Goal: Task Accomplishment & Management: Use online tool/utility

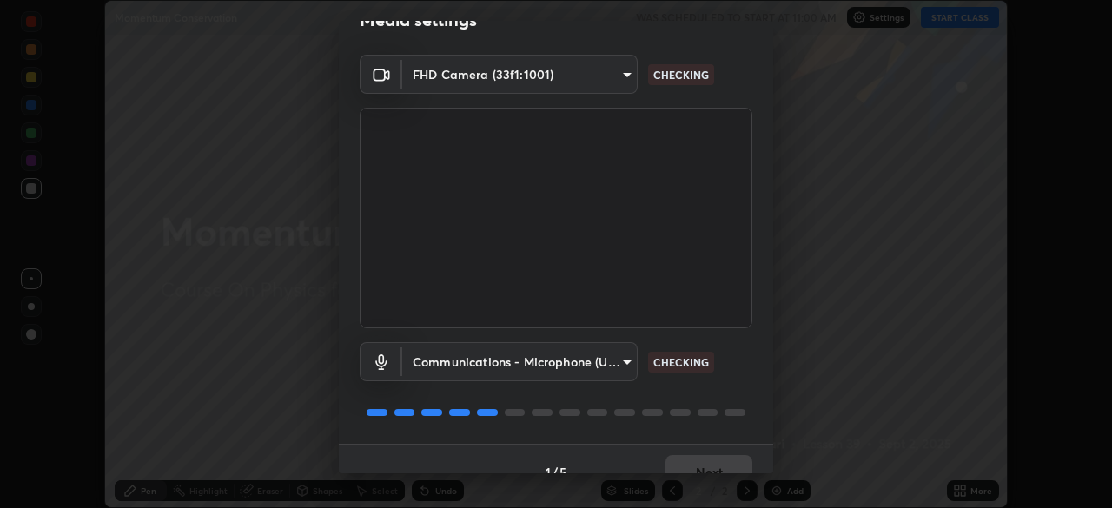
scroll to position [62, 0]
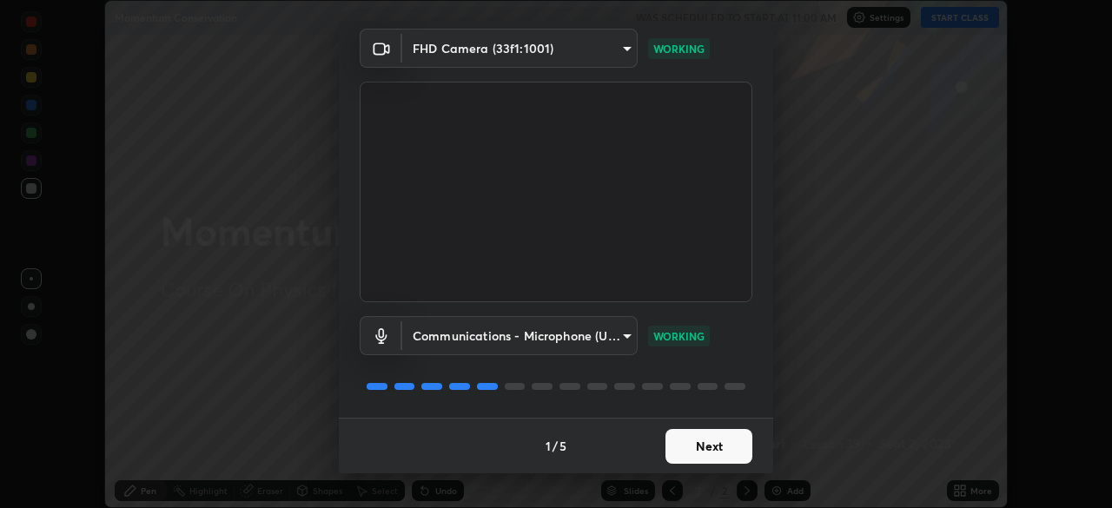
click at [684, 446] on button "Next" at bounding box center [708, 446] width 87 height 35
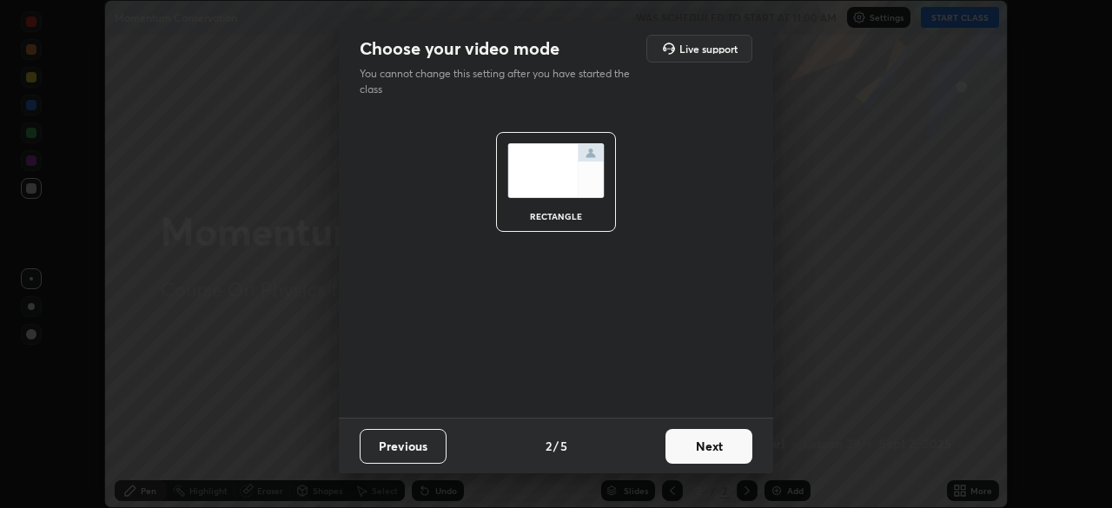
click at [703, 450] on button "Next" at bounding box center [708, 446] width 87 height 35
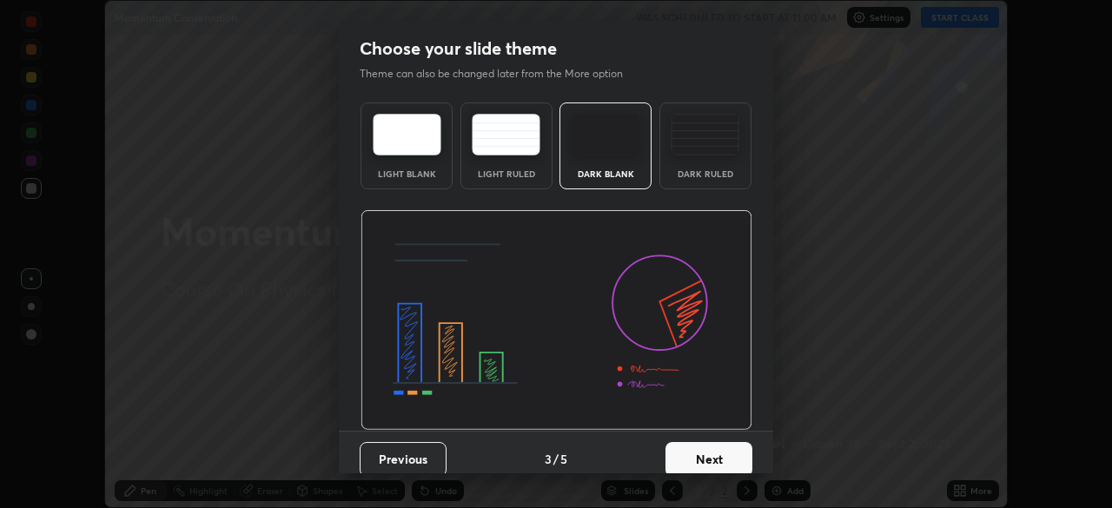
click at [701, 183] on div "Dark Ruled" at bounding box center [705, 145] width 92 height 87
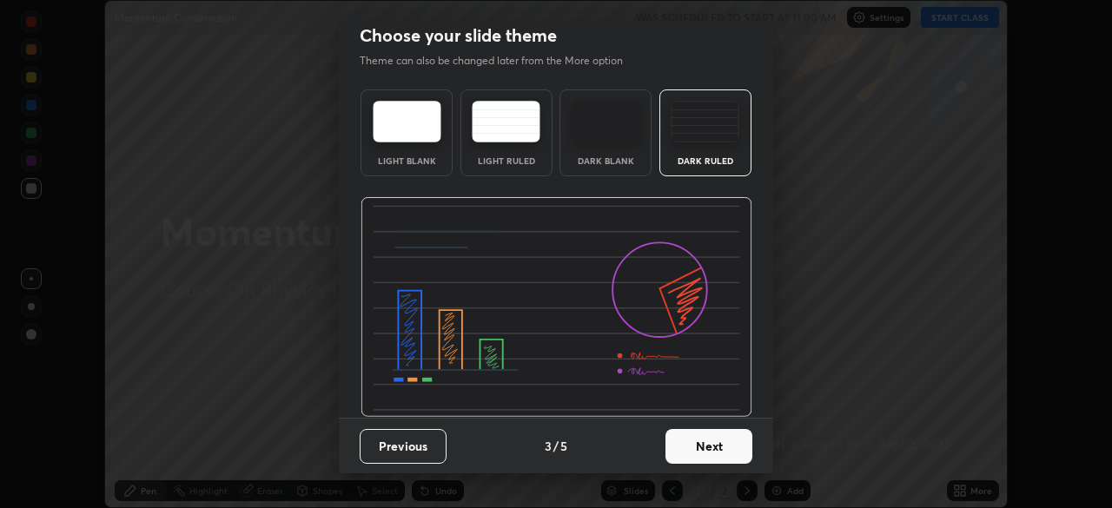
click at [704, 443] on button "Next" at bounding box center [708, 446] width 87 height 35
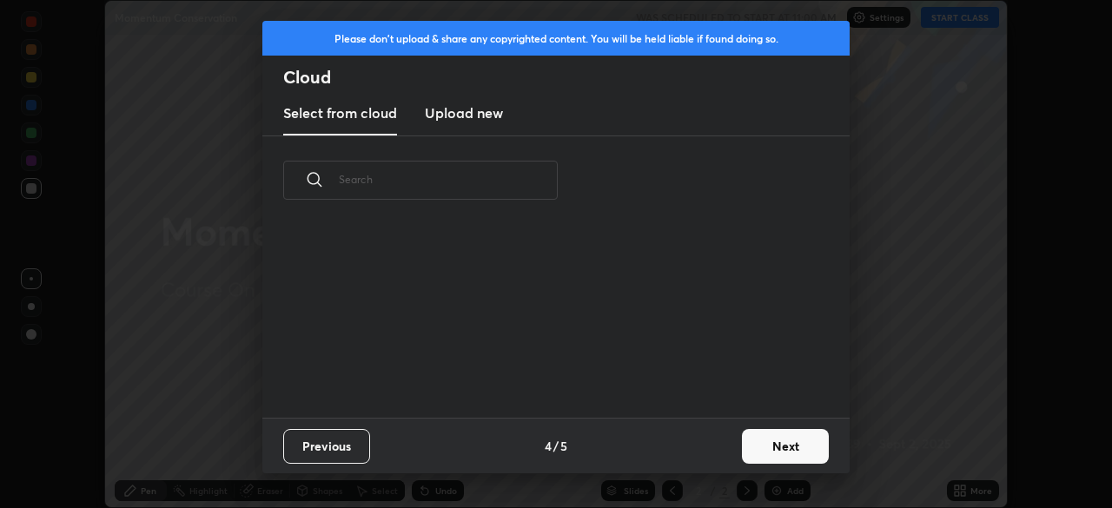
scroll to position [0, 0]
click at [750, 445] on button "Next" at bounding box center [785, 446] width 87 height 35
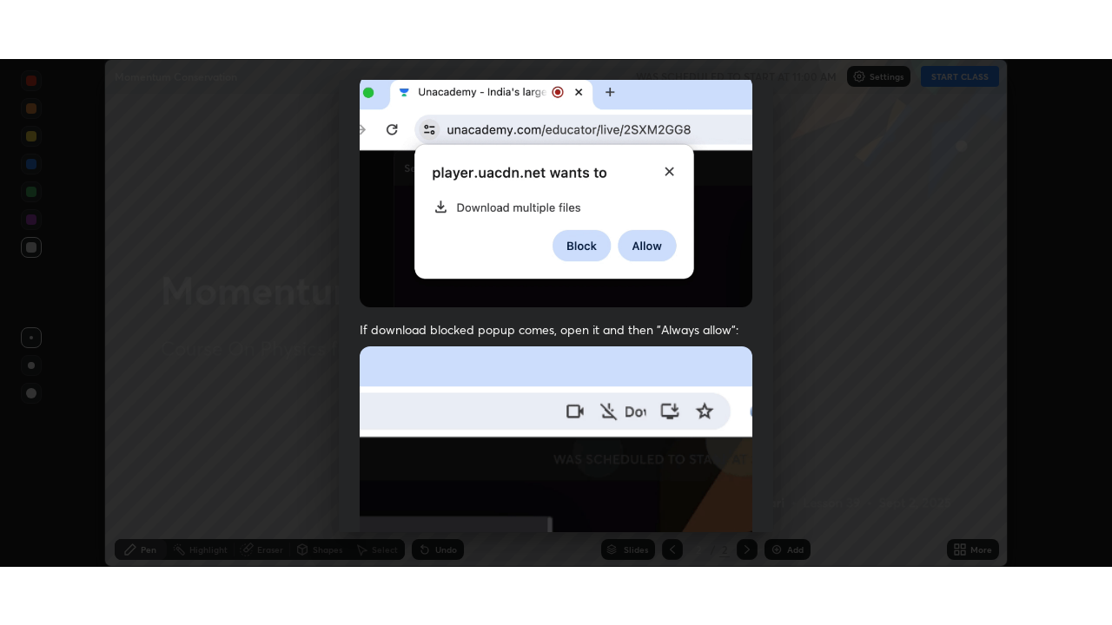
scroll to position [416, 0]
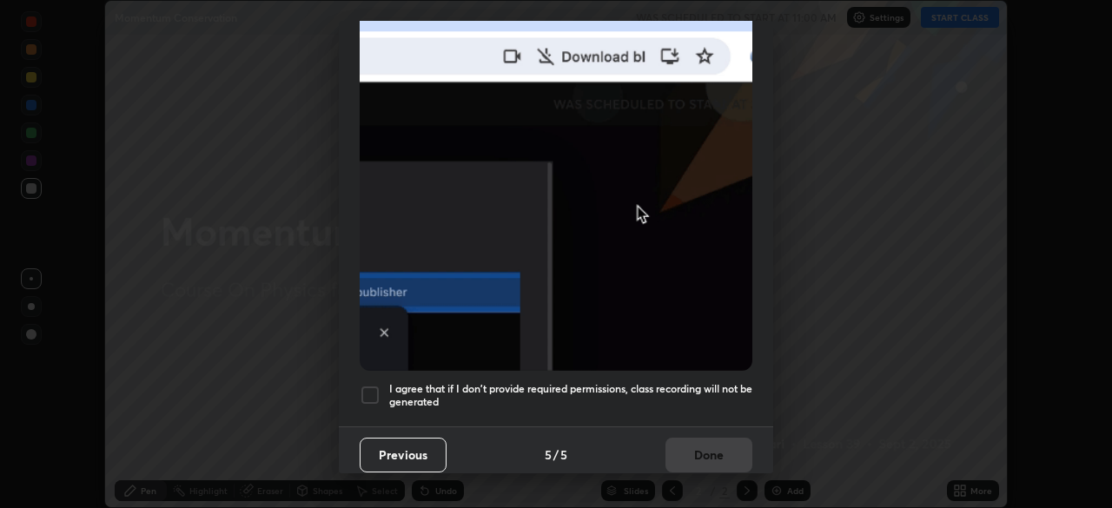
click at [377, 385] on div at bounding box center [370, 395] width 21 height 21
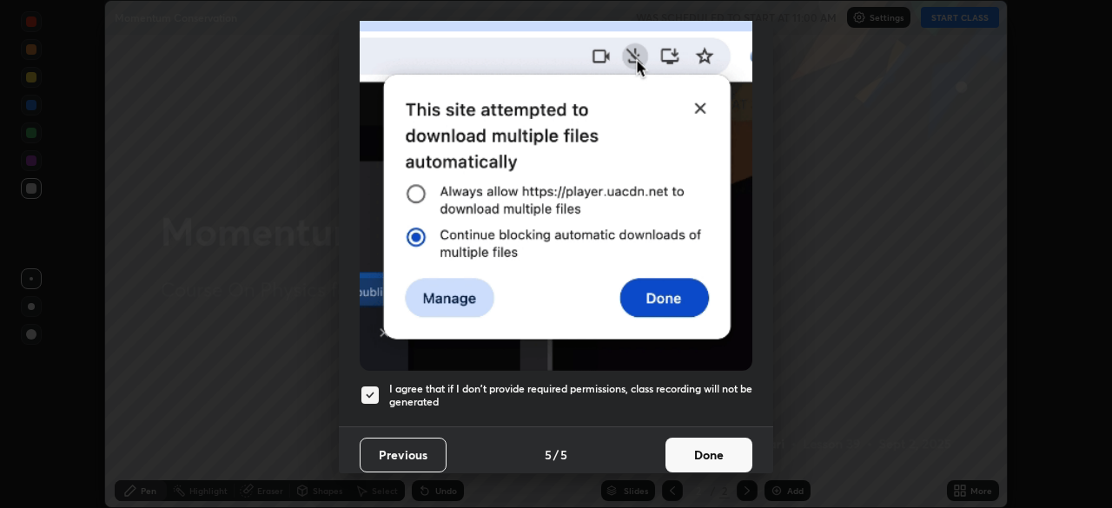
click at [701, 447] on button "Done" at bounding box center [708, 455] width 87 height 35
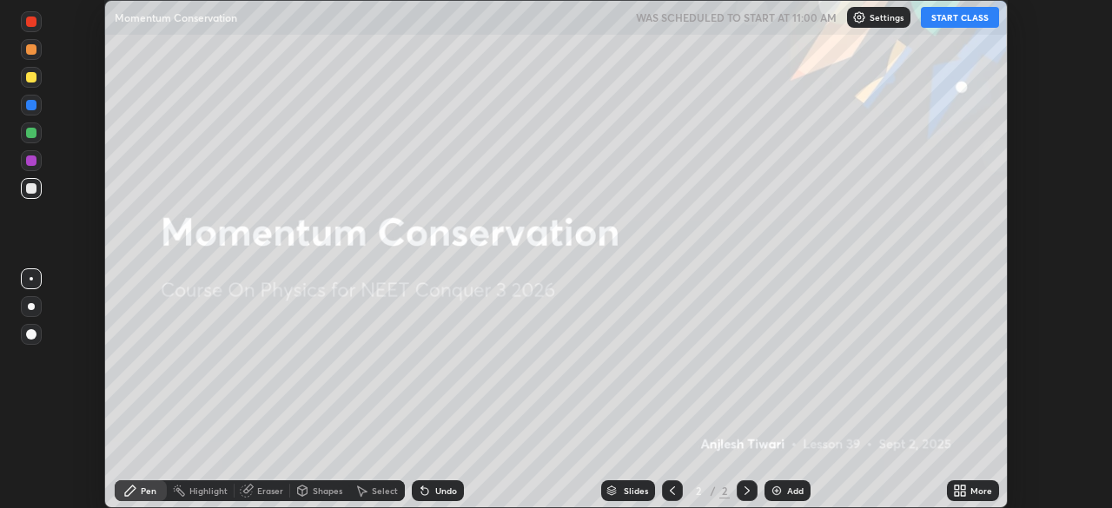
click at [781, 492] on img at bounding box center [777, 491] width 14 height 14
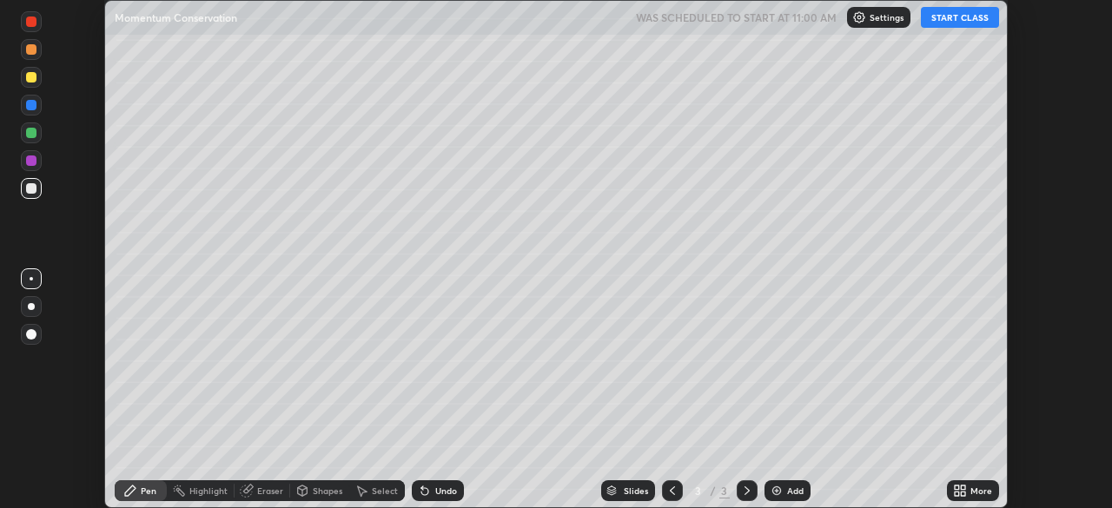
click at [961, 486] on icon at bounding box center [963, 488] width 4 height 4
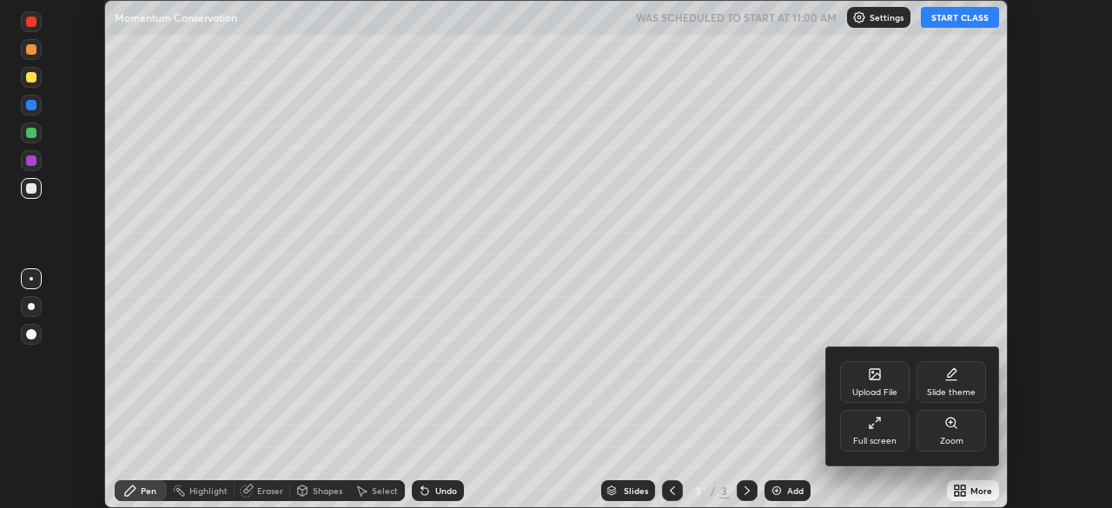
click at [885, 437] on div "Full screen" at bounding box center [874, 441] width 43 height 9
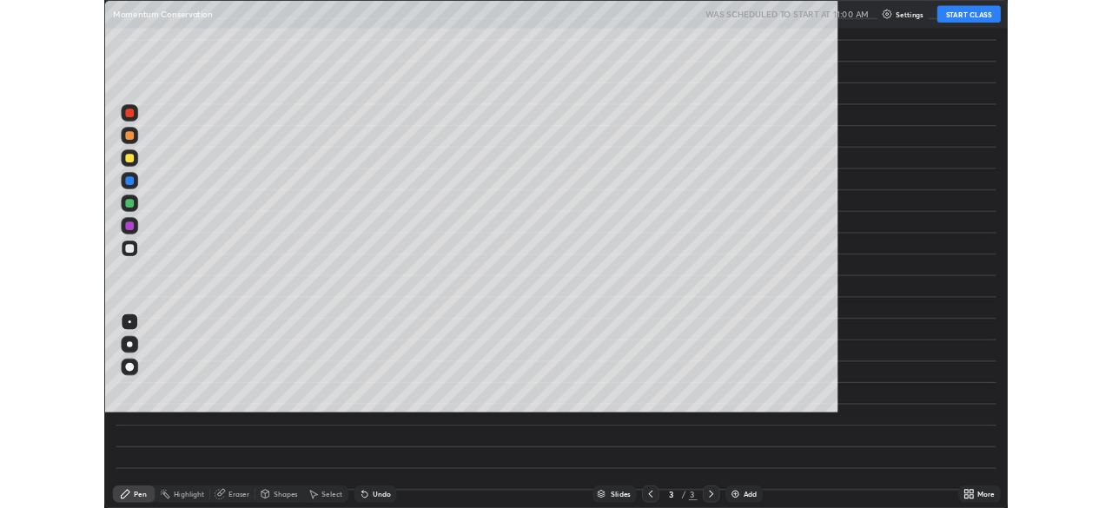
scroll to position [625, 1112]
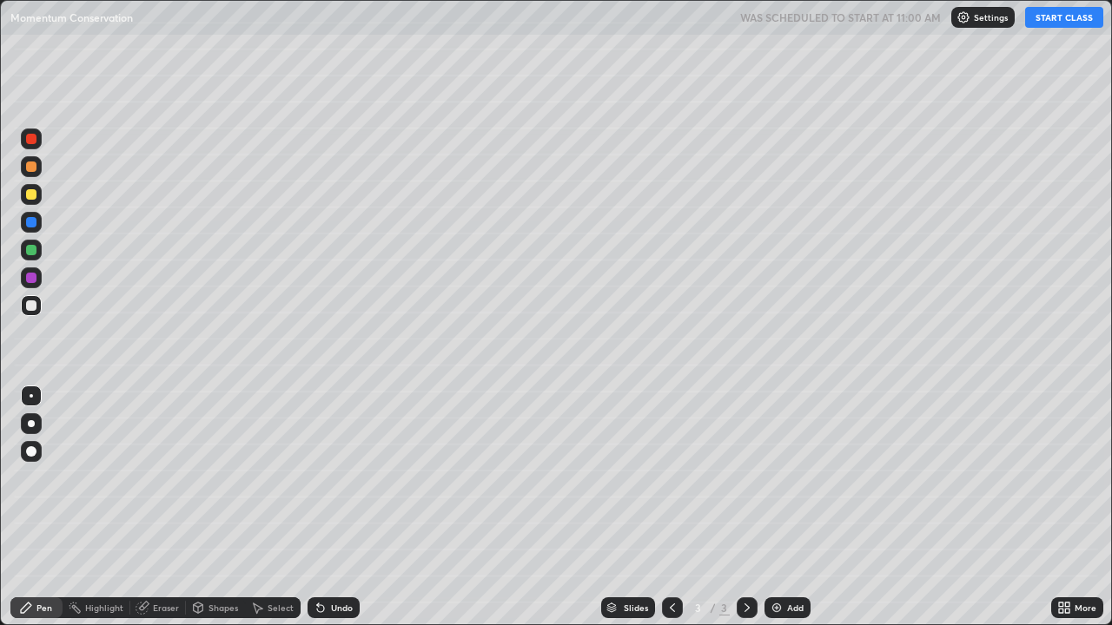
click at [1067, 25] on button "START CLASS" at bounding box center [1064, 17] width 78 height 21
click at [31, 423] on div at bounding box center [31, 423] width 7 height 7
click at [35, 170] on div at bounding box center [31, 167] width 10 height 10
click at [41, 196] on div at bounding box center [31, 194] width 21 height 21
click at [30, 304] on div at bounding box center [31, 306] width 10 height 10
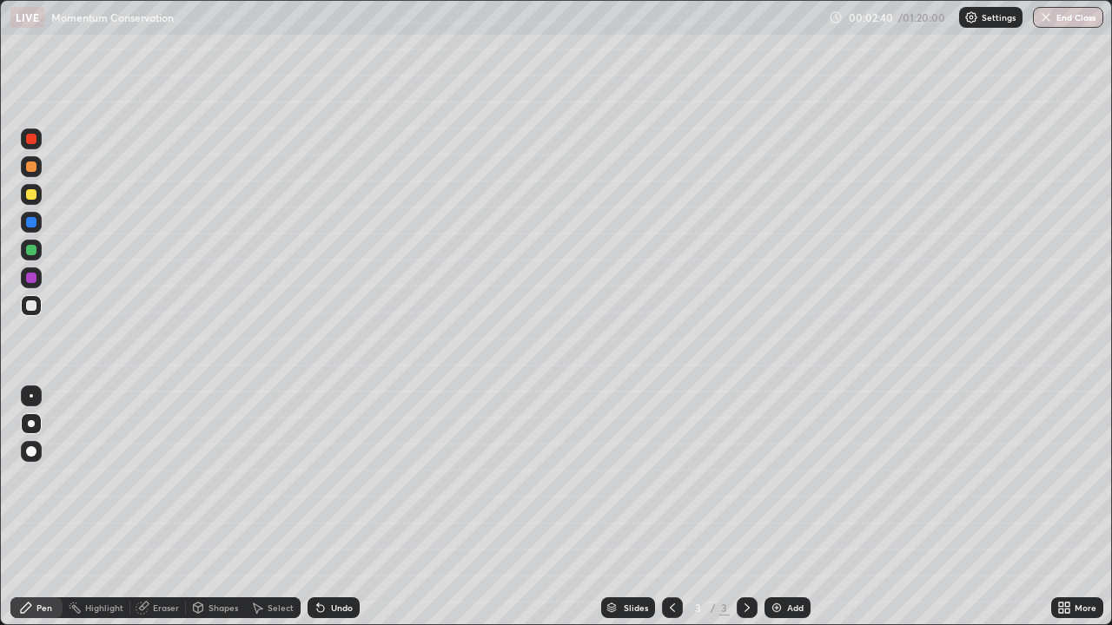
click at [35, 175] on div at bounding box center [31, 166] width 21 height 21
click at [777, 507] on img at bounding box center [777, 608] width 14 height 14
click at [31, 307] on div at bounding box center [31, 306] width 10 height 10
click at [331, 507] on div "Undo" at bounding box center [342, 608] width 22 height 9
click at [336, 507] on div "Undo" at bounding box center [342, 608] width 22 height 9
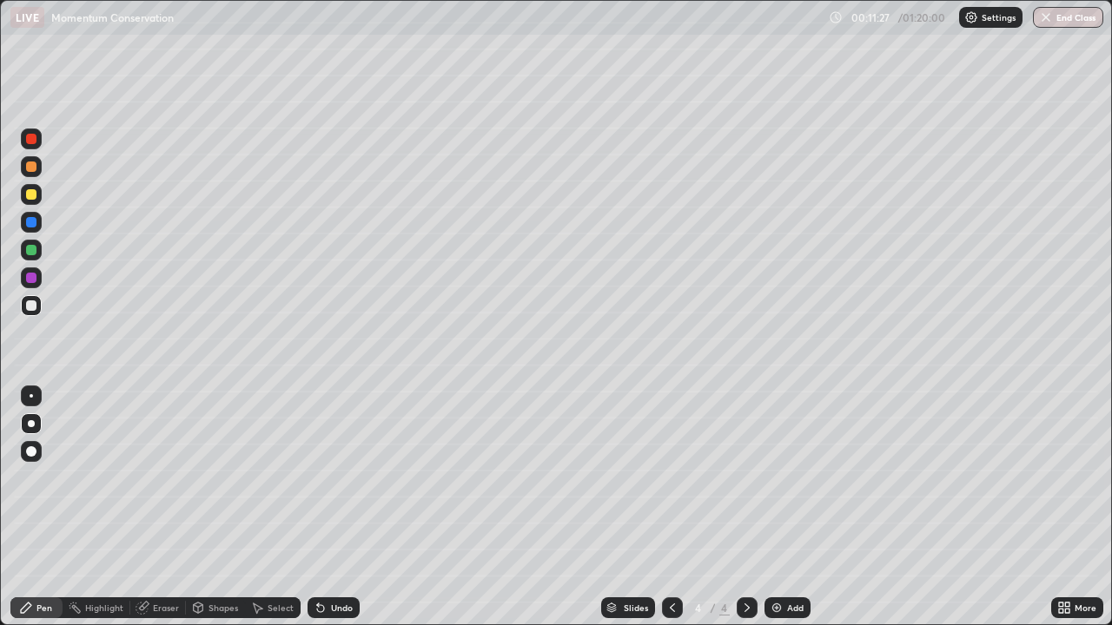
click at [34, 173] on div at bounding box center [31, 166] width 21 height 21
click at [774, 507] on img at bounding box center [777, 608] width 14 height 14
click at [31, 307] on div at bounding box center [31, 306] width 10 height 10
click at [222, 507] on div "Shapes" at bounding box center [223, 608] width 30 height 9
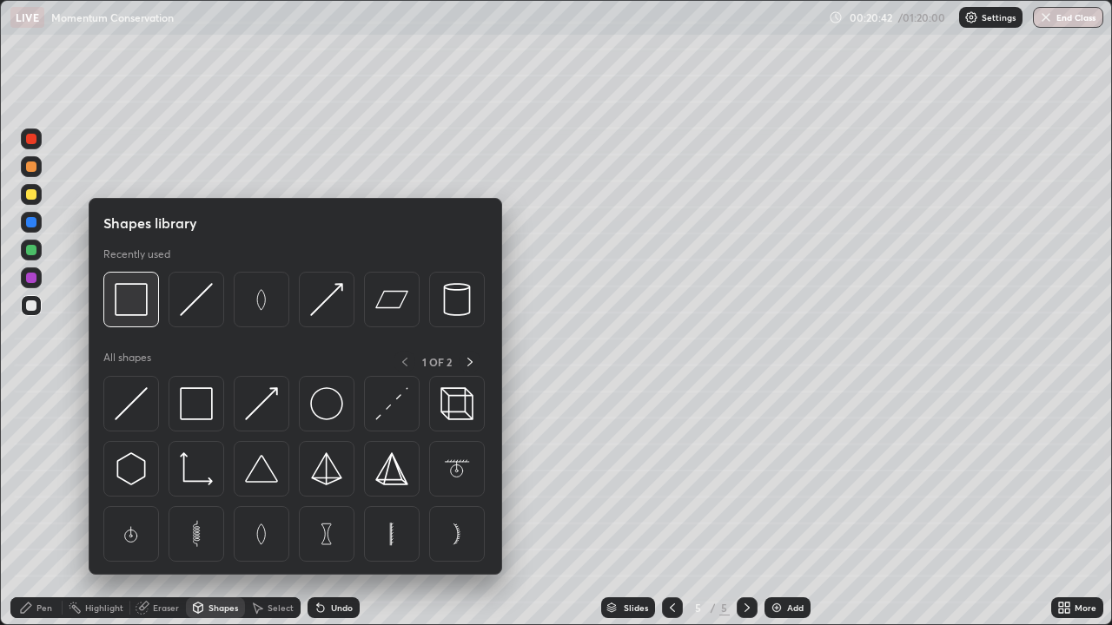
click at [144, 316] on img at bounding box center [131, 299] width 33 height 33
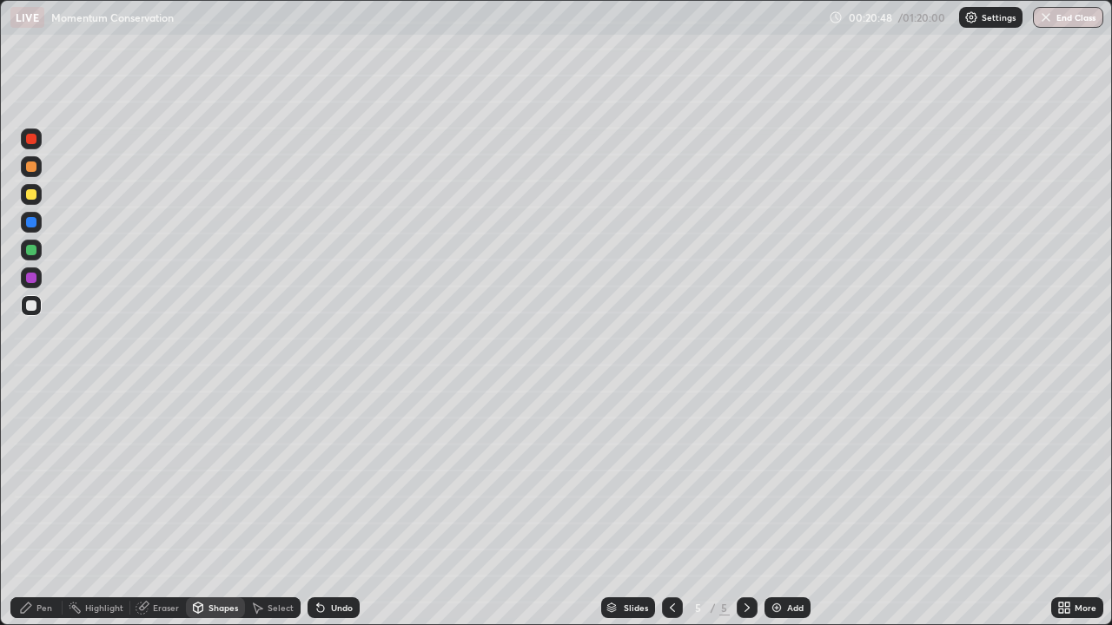
click at [31, 507] on icon at bounding box center [26, 608] width 14 height 14
click at [31, 396] on div at bounding box center [31, 395] width 3 height 3
click at [168, 507] on div "Eraser" at bounding box center [166, 608] width 26 height 9
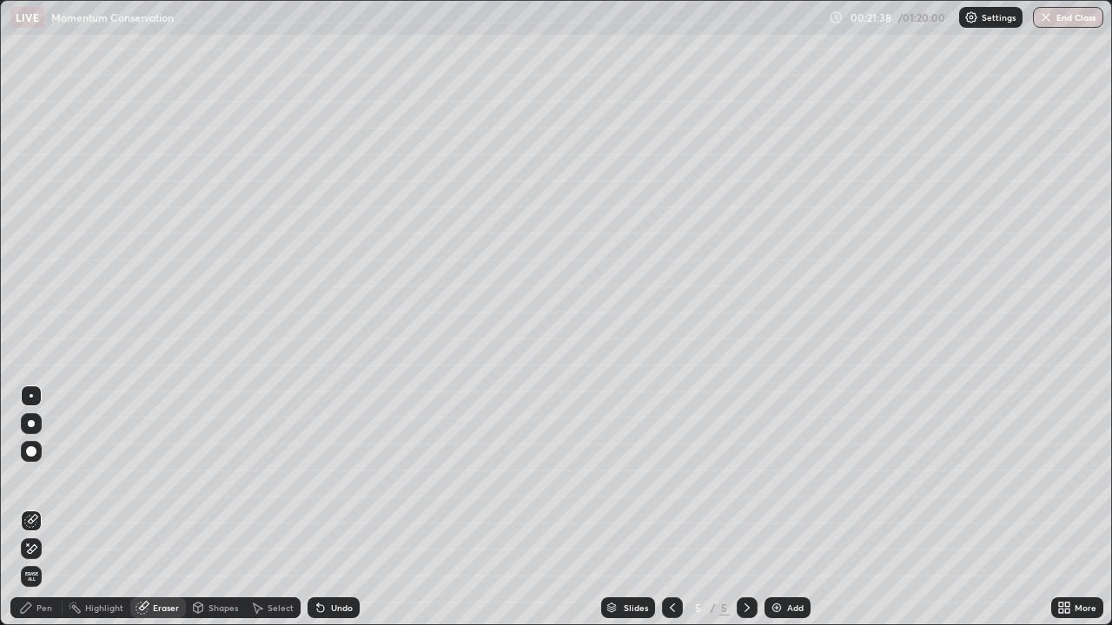
click at [41, 507] on div "Pen" at bounding box center [44, 608] width 16 height 9
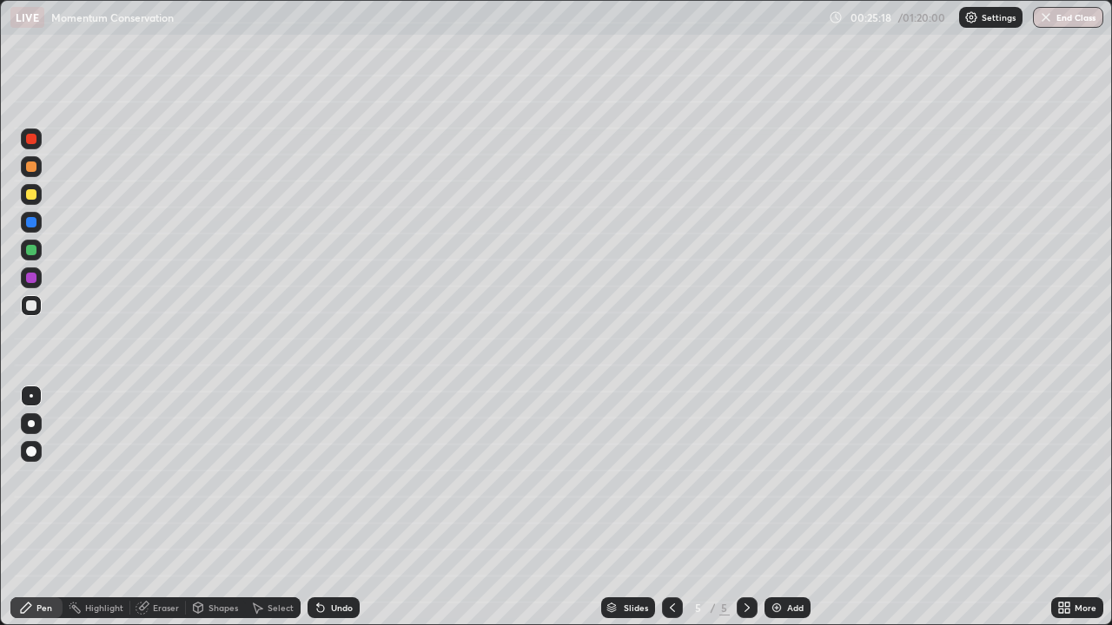
click at [265, 507] on div "Select" at bounding box center [273, 608] width 56 height 21
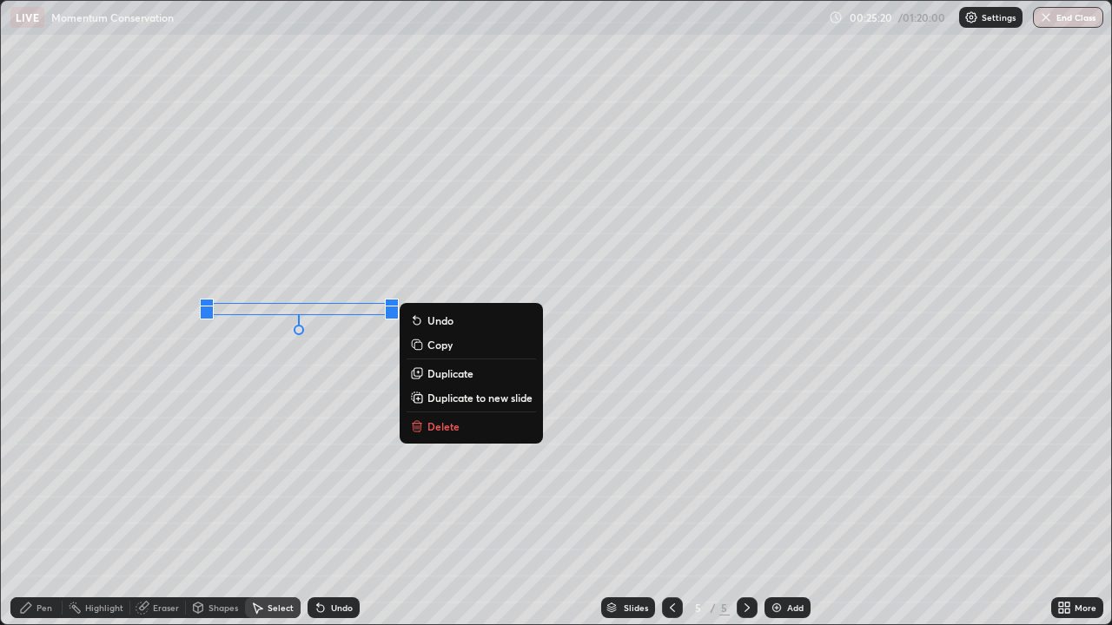
click at [314, 385] on div "0 ° Undo Copy Duplicate Duplicate to new slide Delete" at bounding box center [556, 313] width 1110 height 624
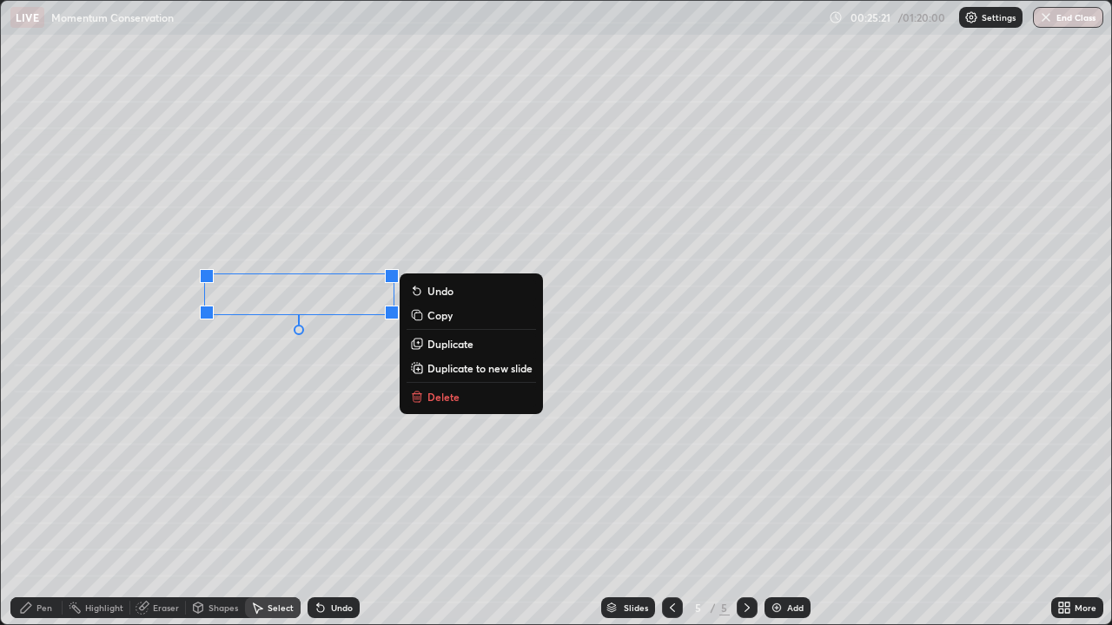
click at [440, 342] on p "Duplicate" at bounding box center [450, 344] width 46 height 14
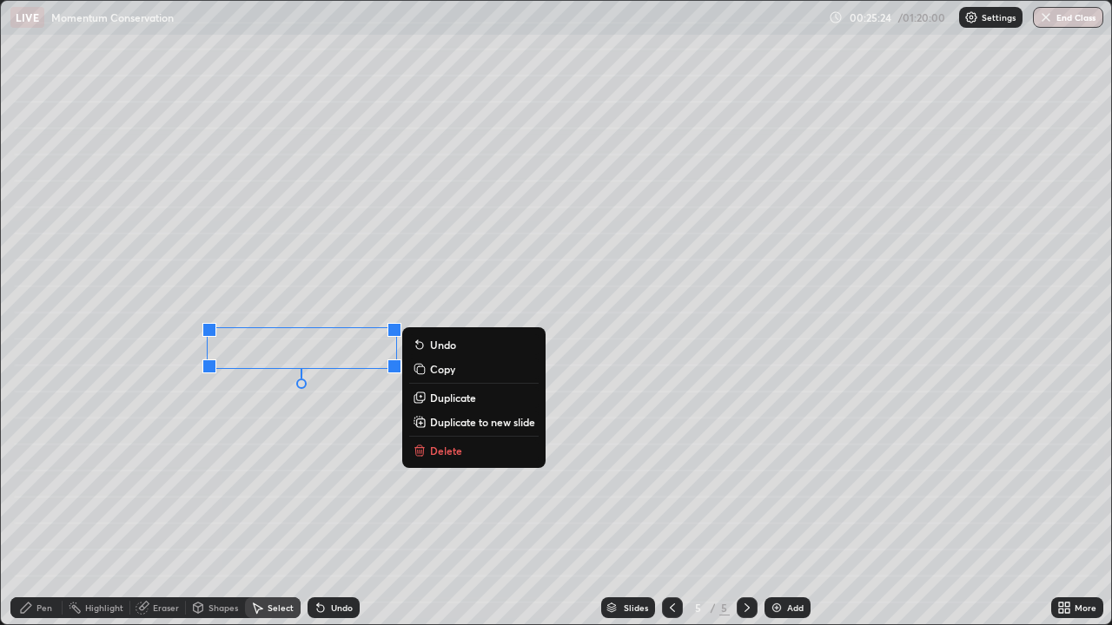
click at [246, 433] on div "0 ° Undo Copy Duplicate Duplicate to new slide Delete" at bounding box center [556, 313] width 1110 height 624
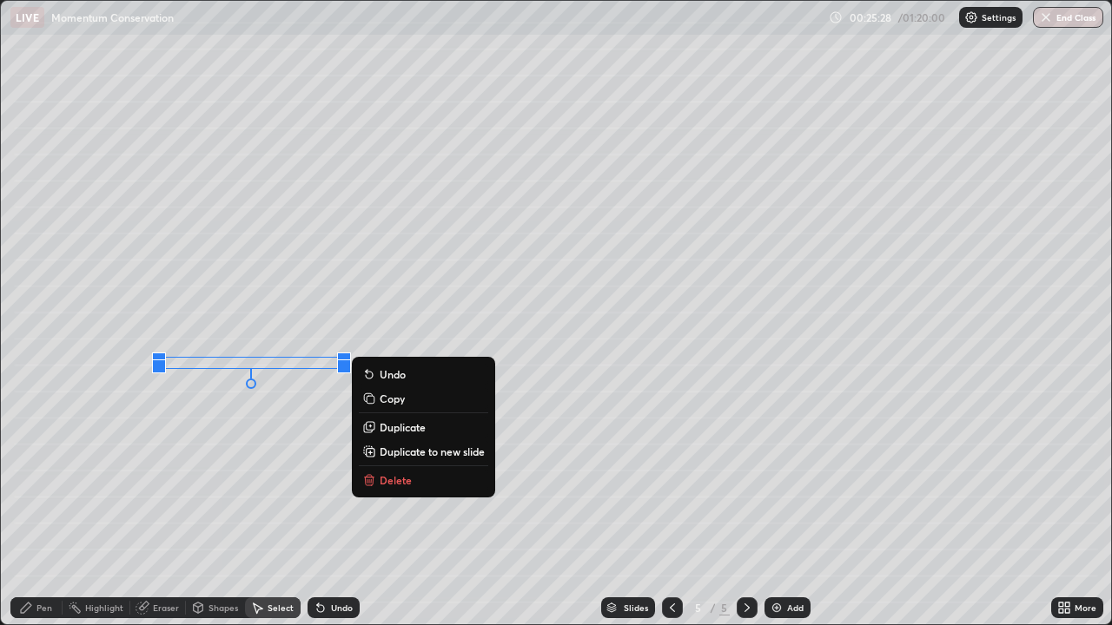
click at [255, 427] on div "0 ° Undo Copy Duplicate Duplicate to new slide Delete" at bounding box center [556, 313] width 1110 height 624
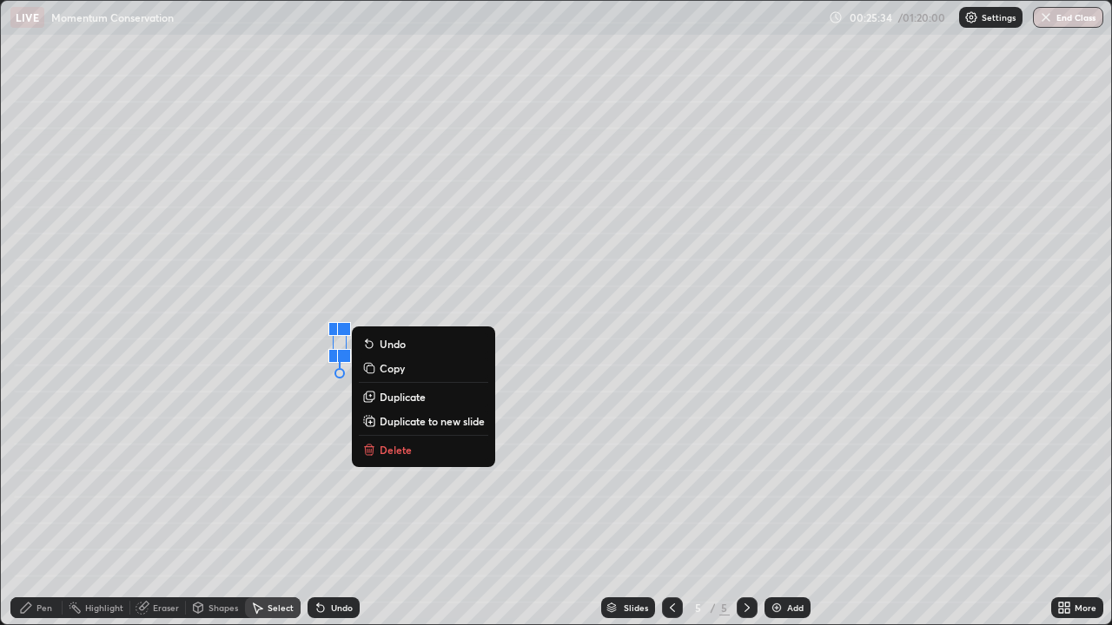
click at [42, 507] on div "Pen" at bounding box center [44, 608] width 16 height 9
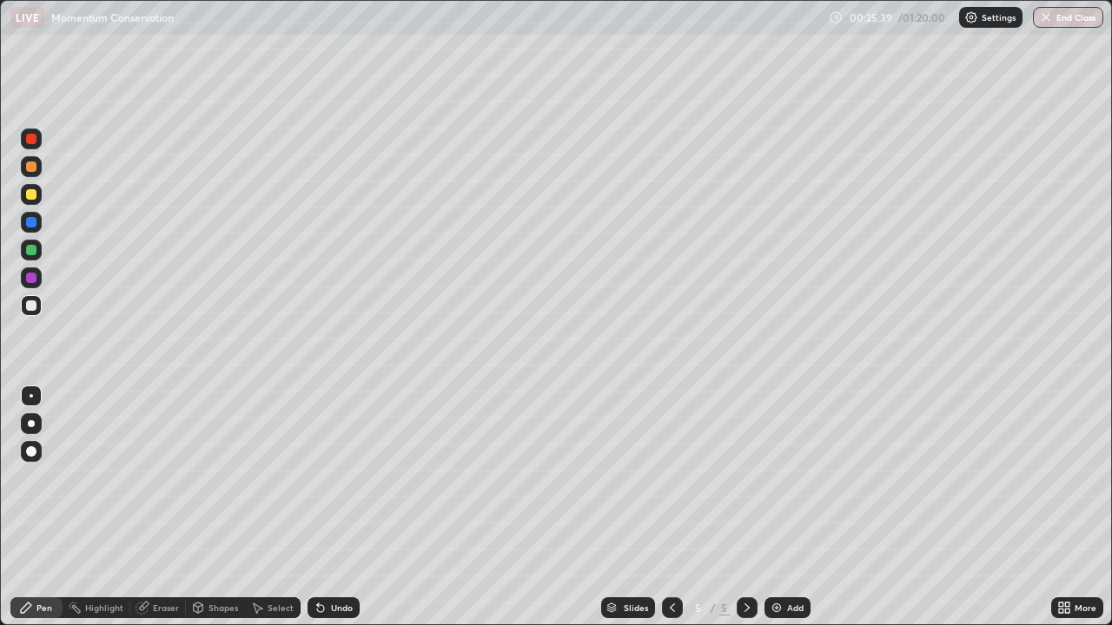
click at [1061, 507] on icon at bounding box center [1061, 611] width 4 height 4
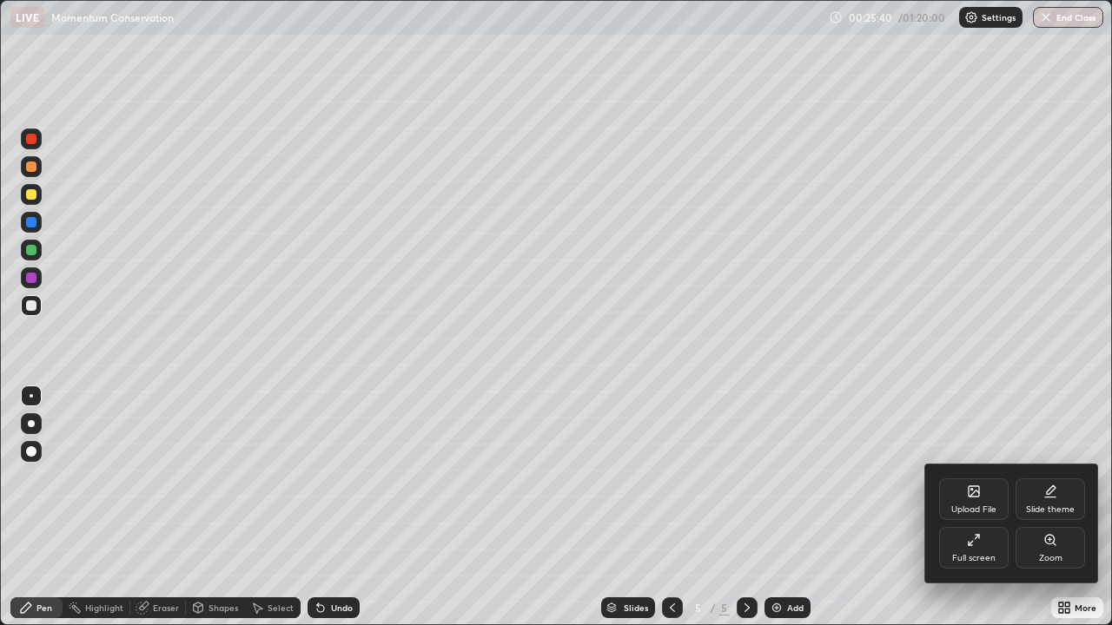
click at [998, 507] on div "Full screen" at bounding box center [973, 548] width 69 height 42
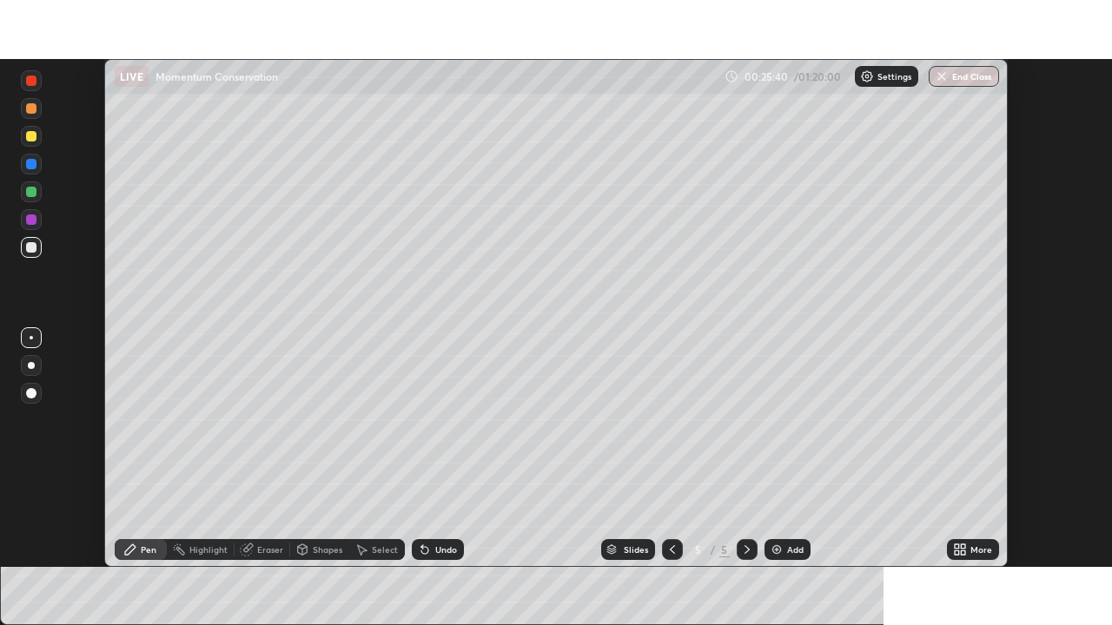
scroll to position [86355, 85751]
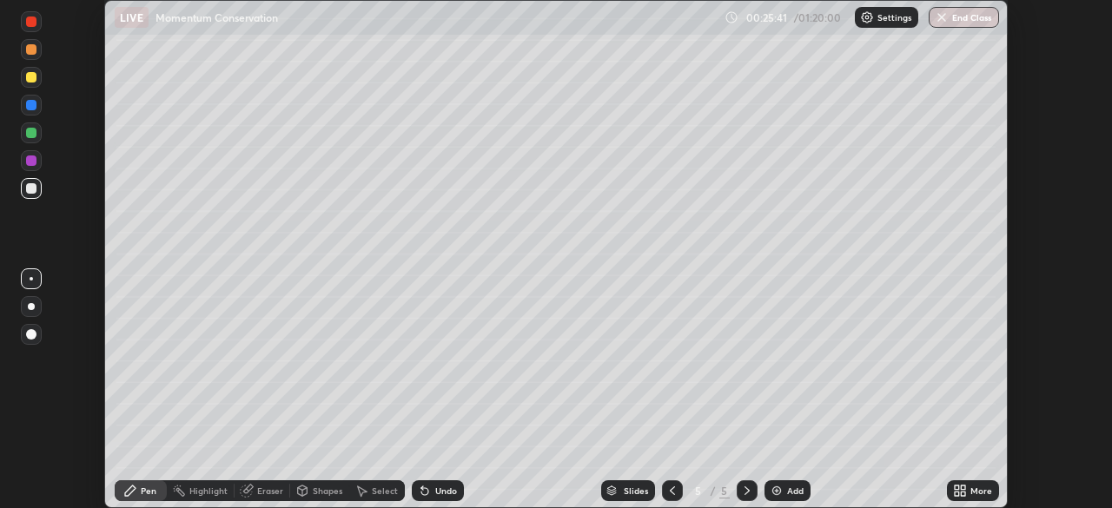
click at [989, 488] on div "More" at bounding box center [981, 490] width 22 height 9
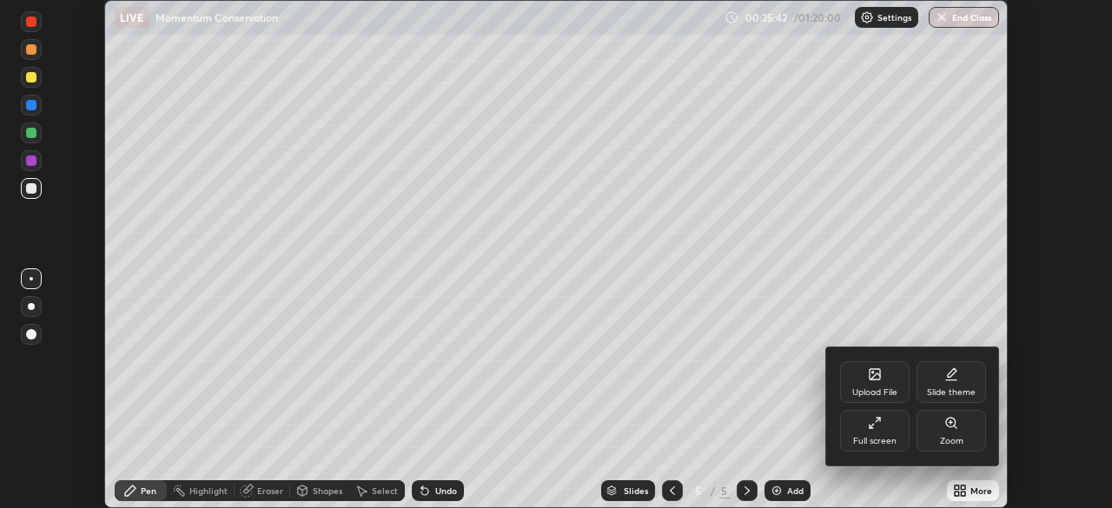
click at [900, 446] on div "Full screen" at bounding box center [874, 431] width 69 height 42
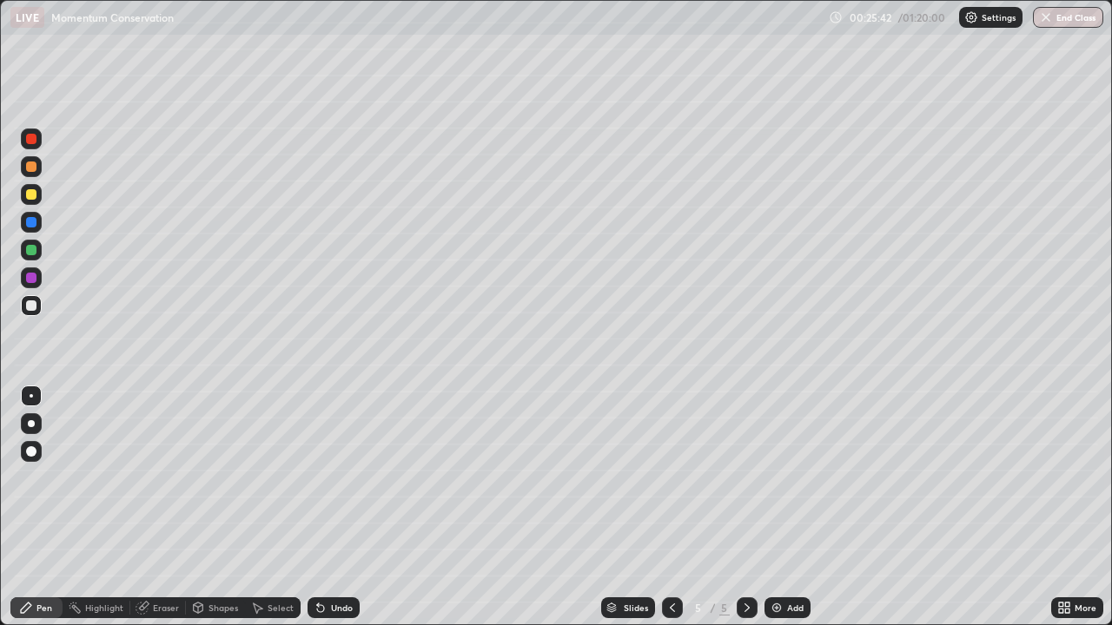
scroll to position [625, 1112]
click at [36, 281] on div at bounding box center [31, 278] width 21 height 21
click at [34, 195] on div at bounding box center [31, 194] width 10 height 10
click at [38, 420] on div at bounding box center [31, 423] width 21 height 21
click at [165, 507] on div "Eraser" at bounding box center [166, 608] width 26 height 9
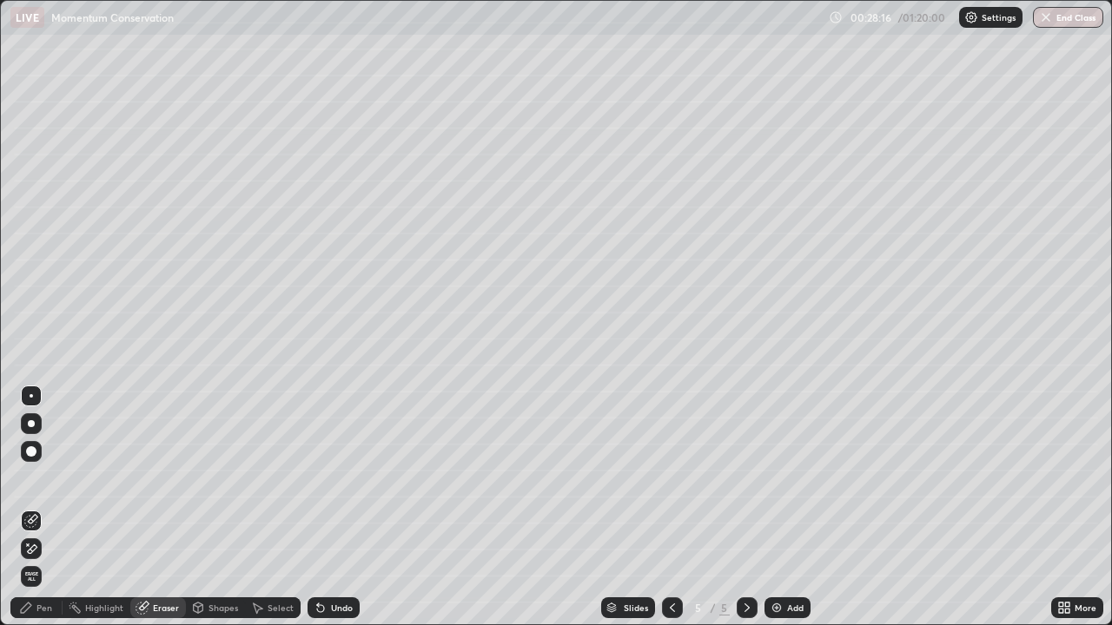
click at [49, 507] on div "Pen" at bounding box center [44, 608] width 16 height 9
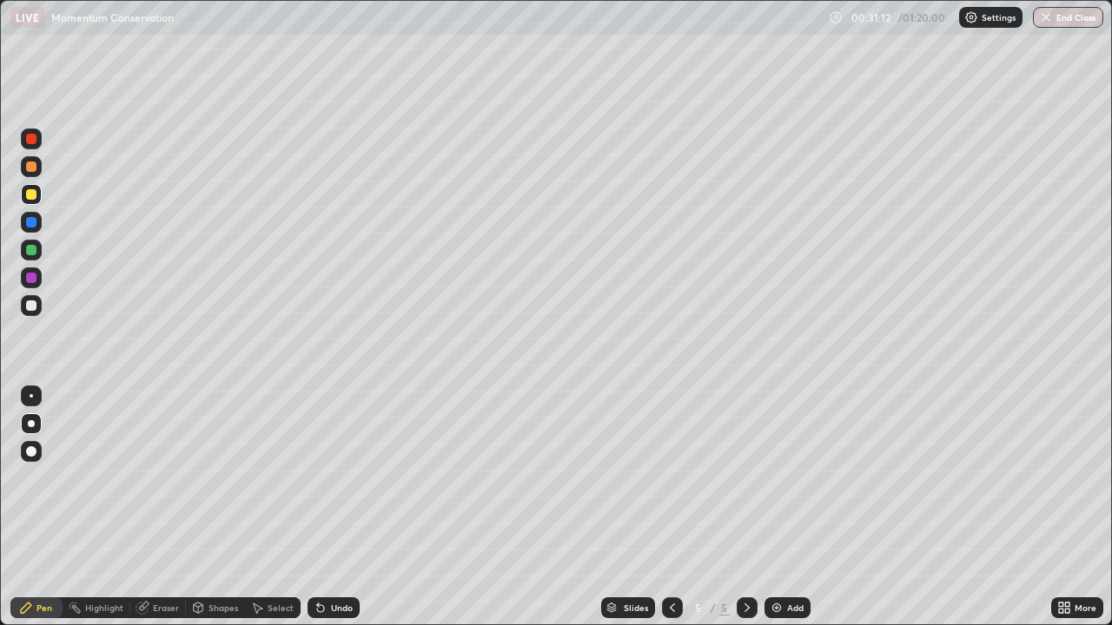
click at [36, 313] on div at bounding box center [31, 305] width 21 height 21
click at [776, 507] on img at bounding box center [777, 608] width 14 height 14
click at [32, 195] on div at bounding box center [31, 194] width 10 height 10
click at [32, 307] on div at bounding box center [31, 306] width 10 height 10
click at [782, 507] on img at bounding box center [777, 608] width 14 height 14
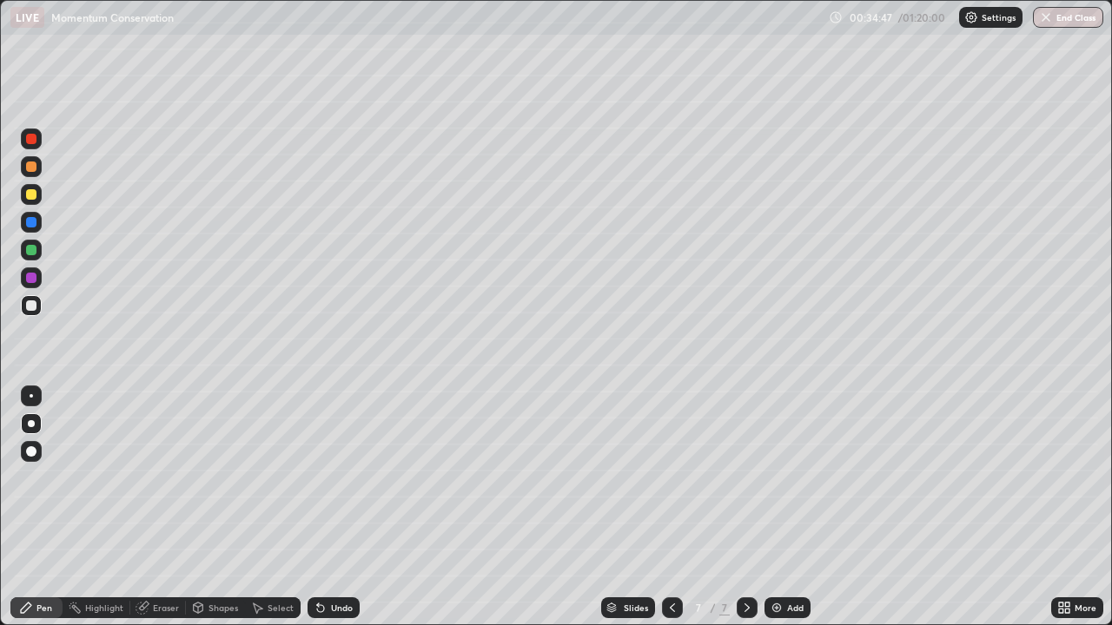
click at [218, 507] on div "Shapes" at bounding box center [223, 608] width 30 height 9
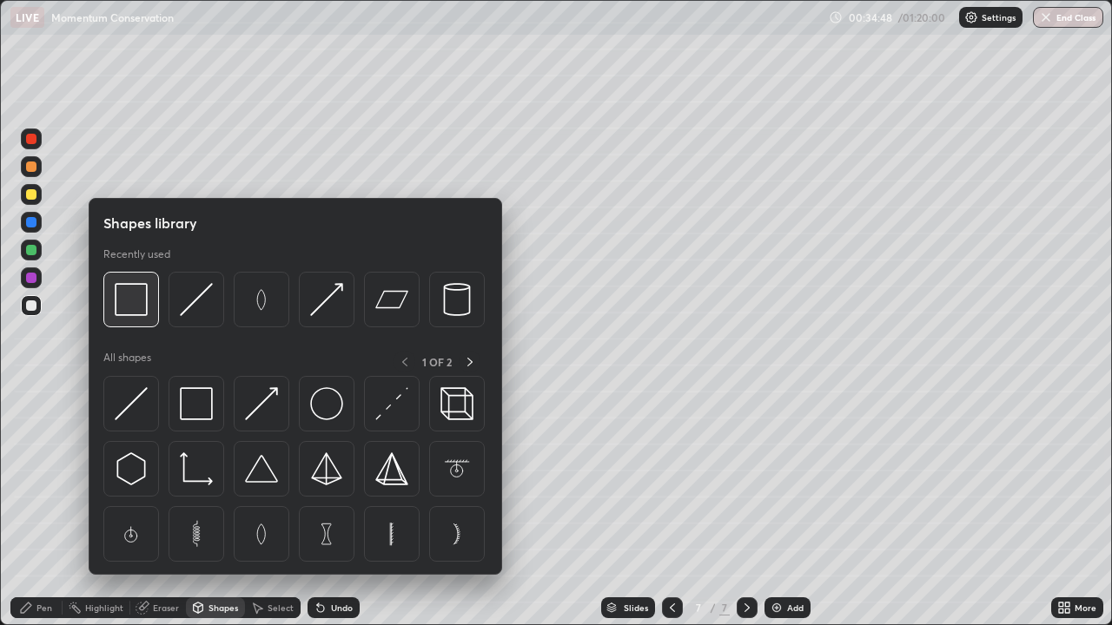
click at [140, 316] on div at bounding box center [131, 300] width 56 height 56
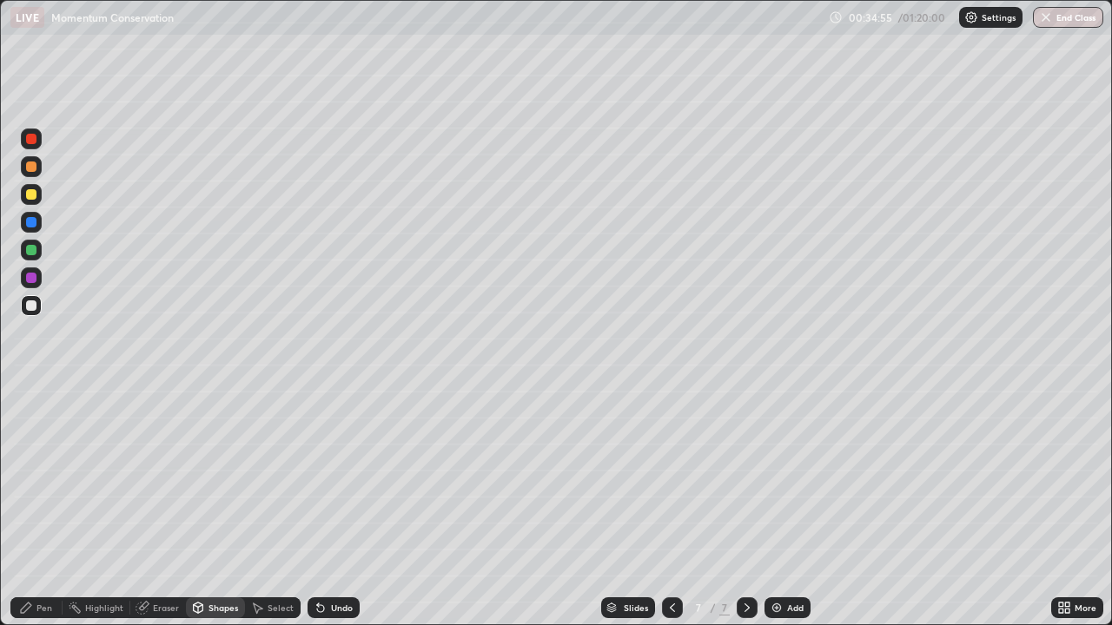
click at [331, 507] on div "Undo" at bounding box center [342, 608] width 22 height 9
click at [37, 507] on div "Pen" at bounding box center [36, 608] width 52 height 21
click at [335, 507] on div "Undo" at bounding box center [342, 608] width 22 height 9
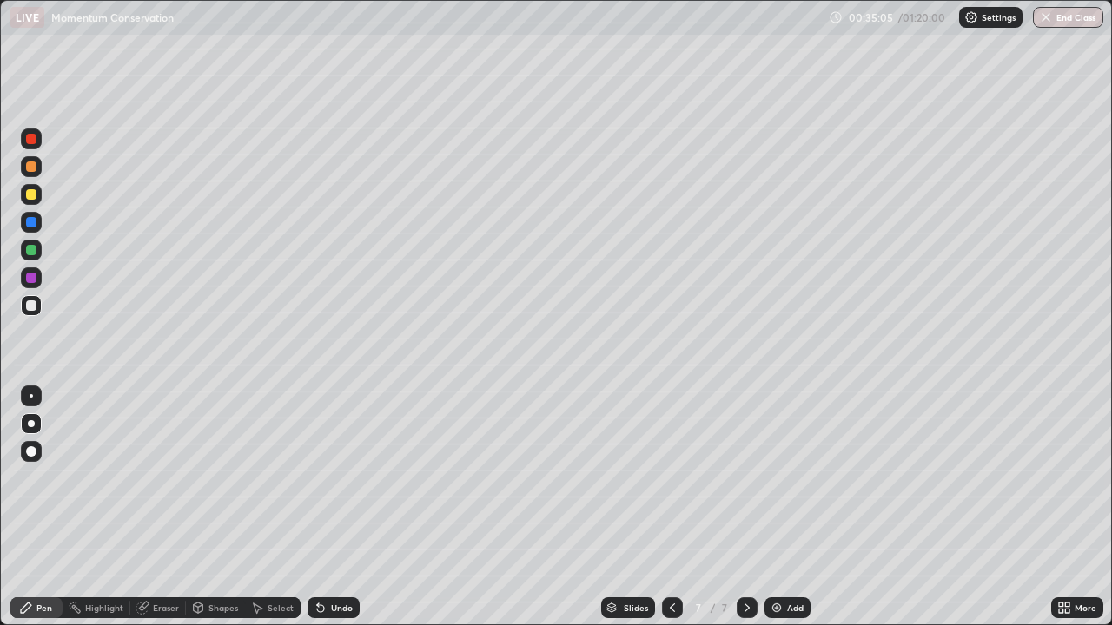
click at [332, 507] on div "Undo" at bounding box center [333, 608] width 52 height 21
click at [30, 397] on div at bounding box center [31, 395] width 3 height 3
click at [31, 199] on div at bounding box center [31, 194] width 10 height 10
click at [671, 507] on icon at bounding box center [672, 608] width 14 height 14
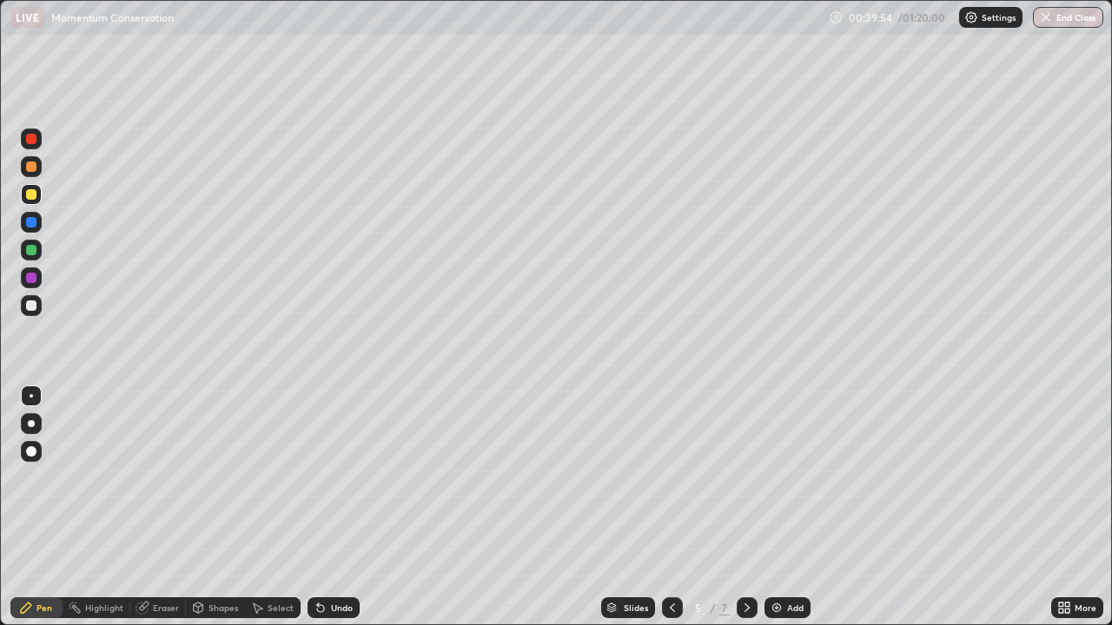
click at [743, 507] on icon at bounding box center [747, 608] width 14 height 14
click at [745, 507] on icon at bounding box center [746, 608] width 5 height 9
click at [165, 507] on div "Eraser" at bounding box center [166, 608] width 26 height 9
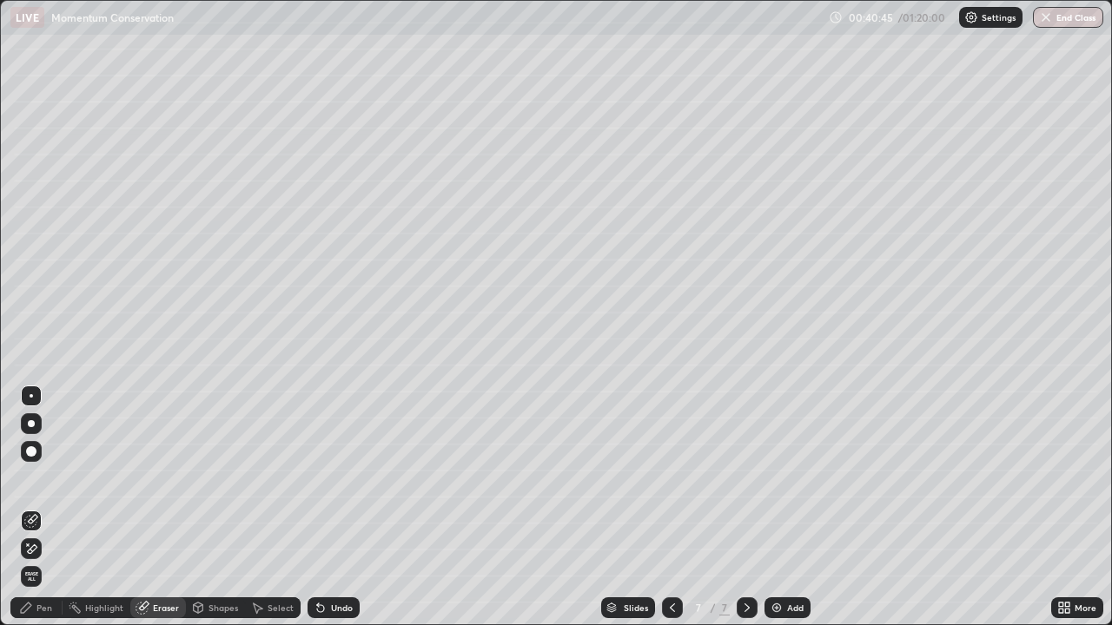
click at [41, 507] on div "Pen" at bounding box center [44, 608] width 16 height 9
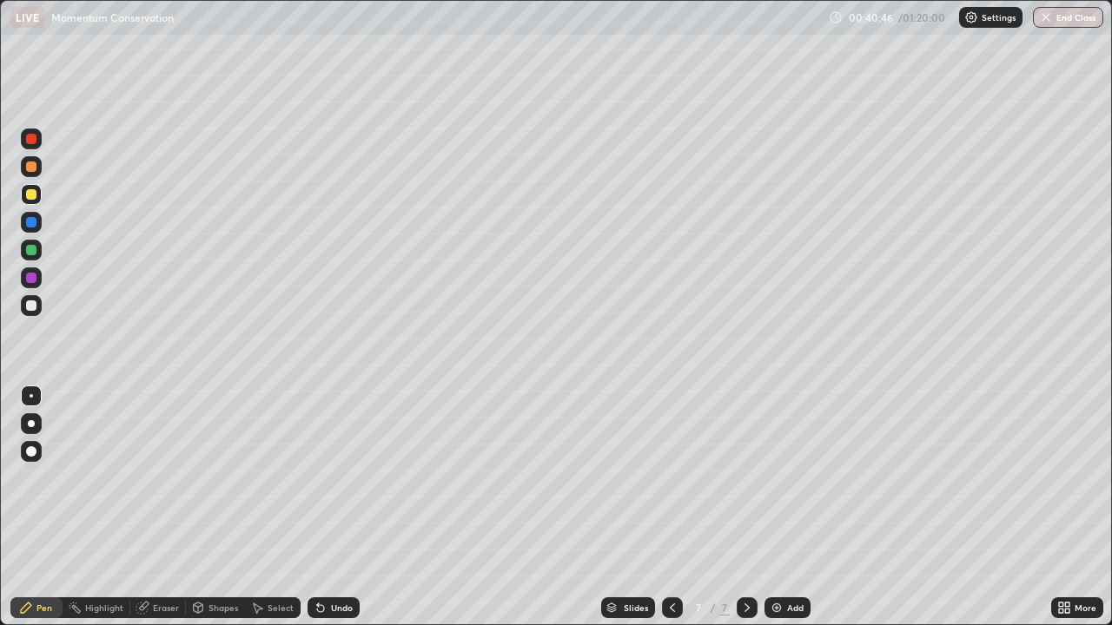
click at [32, 307] on div at bounding box center [31, 306] width 10 height 10
click at [327, 507] on div "Undo" at bounding box center [333, 608] width 52 height 21
click at [321, 507] on icon at bounding box center [321, 608] width 14 height 14
click at [29, 248] on div at bounding box center [31, 250] width 10 height 10
click at [163, 507] on div "Eraser" at bounding box center [158, 608] width 56 height 21
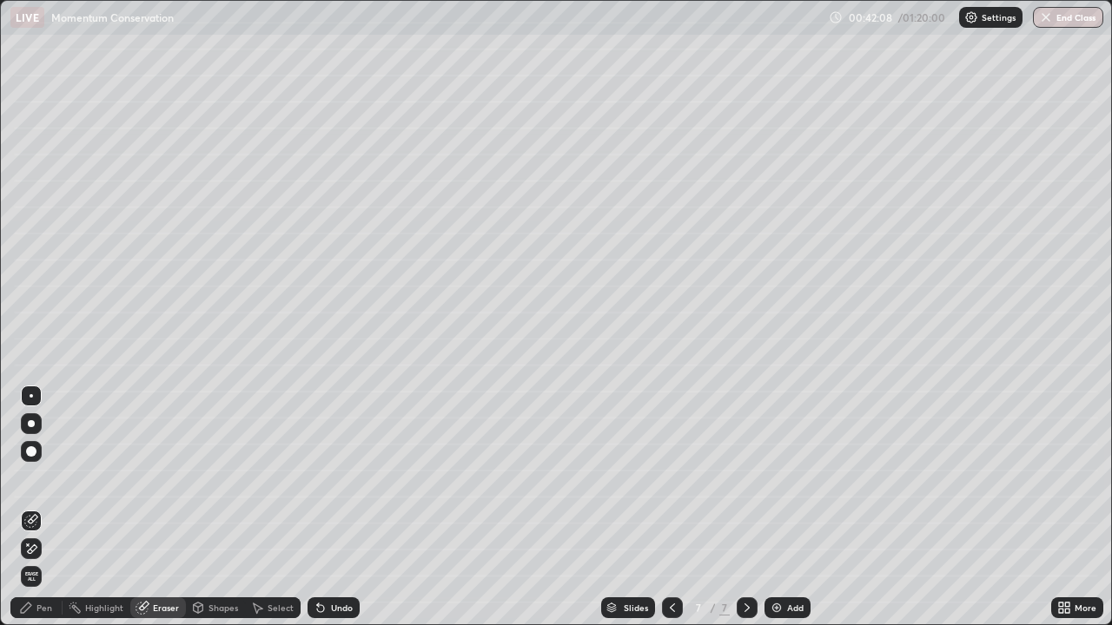
click at [36, 507] on div "Pen" at bounding box center [36, 608] width 52 height 21
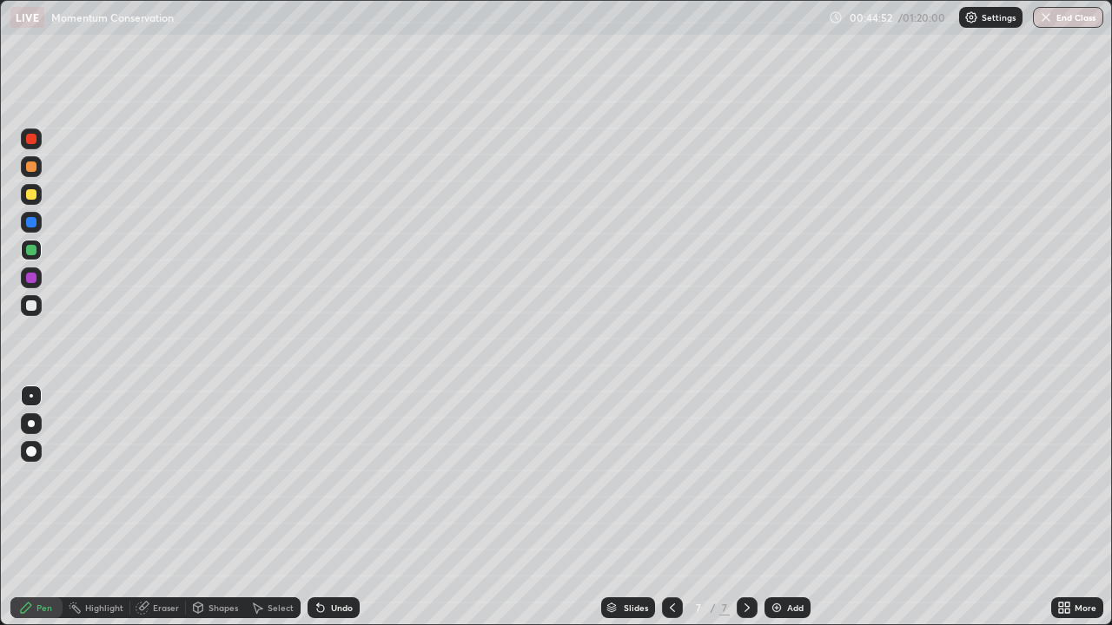
click at [341, 507] on div "Undo" at bounding box center [342, 608] width 22 height 9
click at [258, 507] on icon at bounding box center [257, 608] width 14 height 14
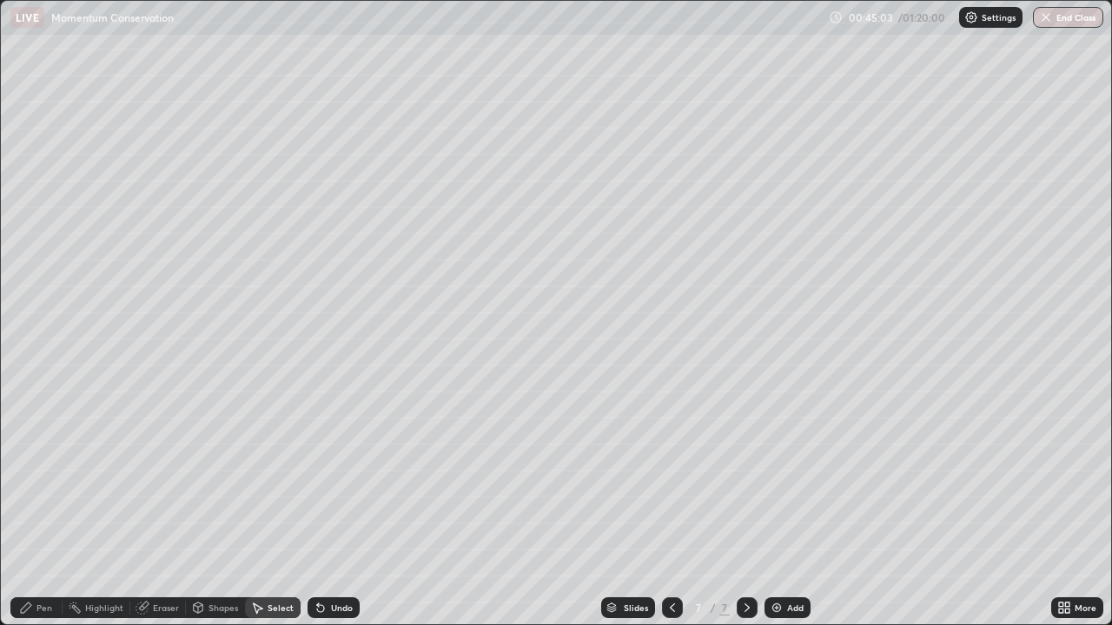
click at [162, 507] on div "Eraser" at bounding box center [166, 608] width 26 height 9
click at [32, 507] on icon at bounding box center [31, 549] width 14 height 15
click at [47, 507] on div "Pen" at bounding box center [44, 608] width 16 height 9
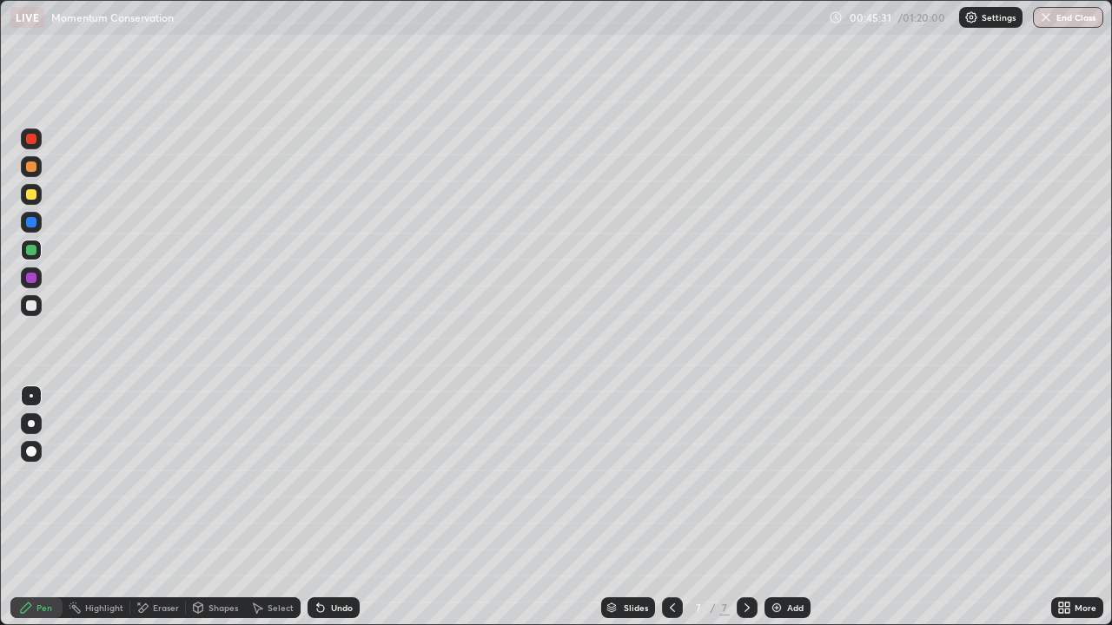
click at [33, 309] on div at bounding box center [31, 306] width 10 height 10
click at [780, 507] on img at bounding box center [777, 608] width 14 height 14
click at [32, 424] on div at bounding box center [31, 423] width 7 height 7
click at [321, 507] on icon at bounding box center [321, 608] width 14 height 14
click at [322, 507] on icon at bounding box center [321, 608] width 14 height 14
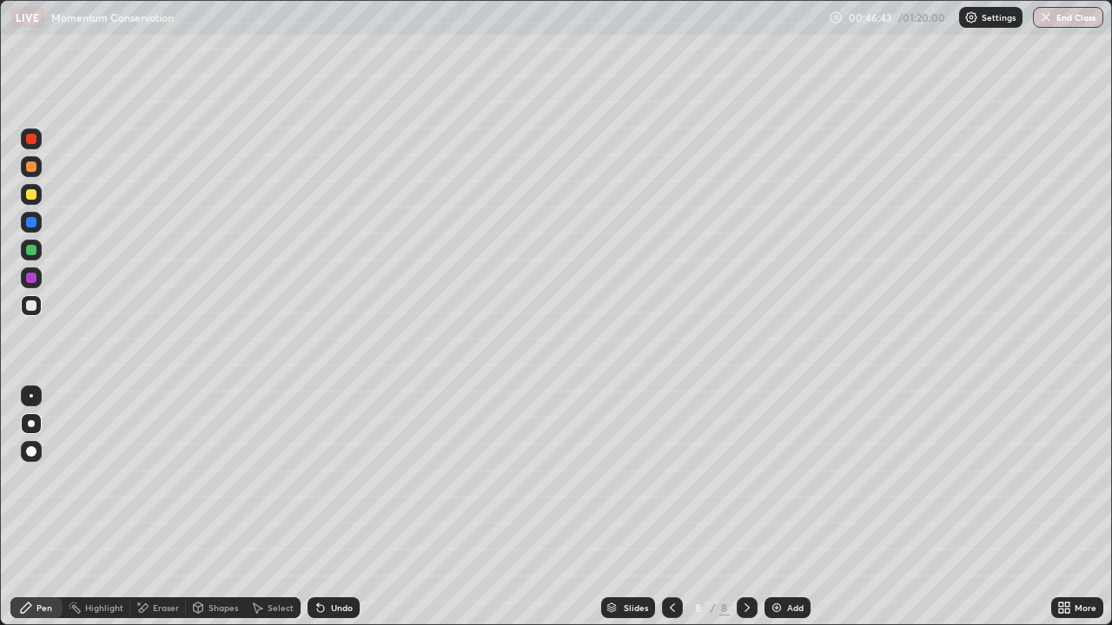
click at [323, 507] on icon at bounding box center [321, 608] width 14 height 14
click at [31, 396] on div at bounding box center [31, 395] width 3 height 3
click at [31, 168] on div at bounding box center [31, 167] width 10 height 10
click at [33, 312] on div at bounding box center [31, 305] width 21 height 21
click at [326, 507] on div "Undo" at bounding box center [333, 608] width 52 height 21
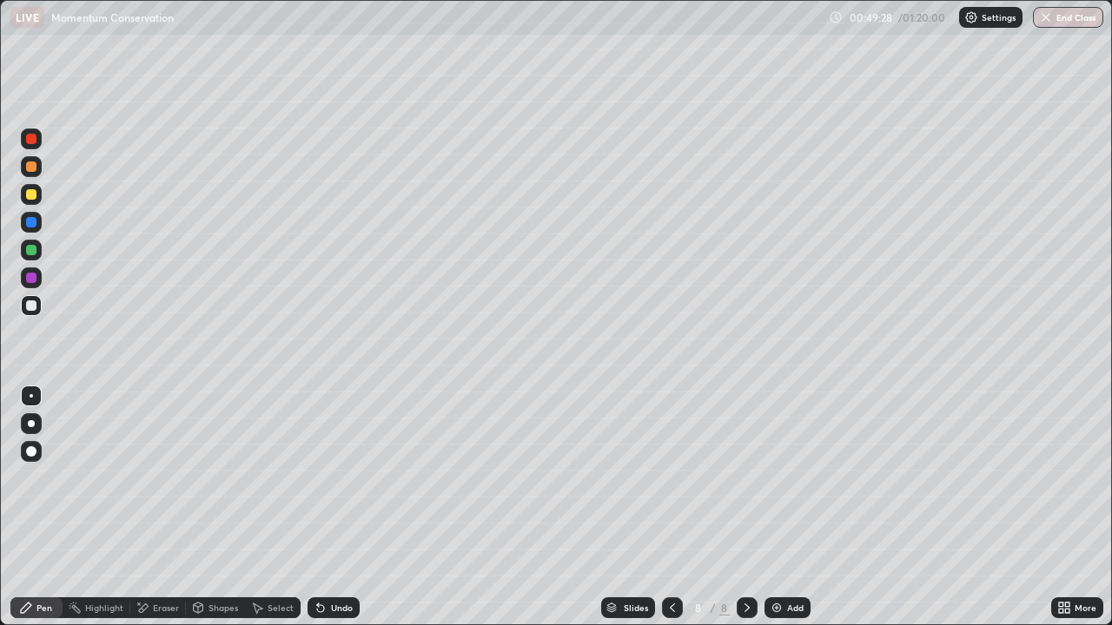
click at [324, 507] on icon at bounding box center [321, 608] width 14 height 14
click at [155, 507] on div "Eraser" at bounding box center [166, 608] width 26 height 9
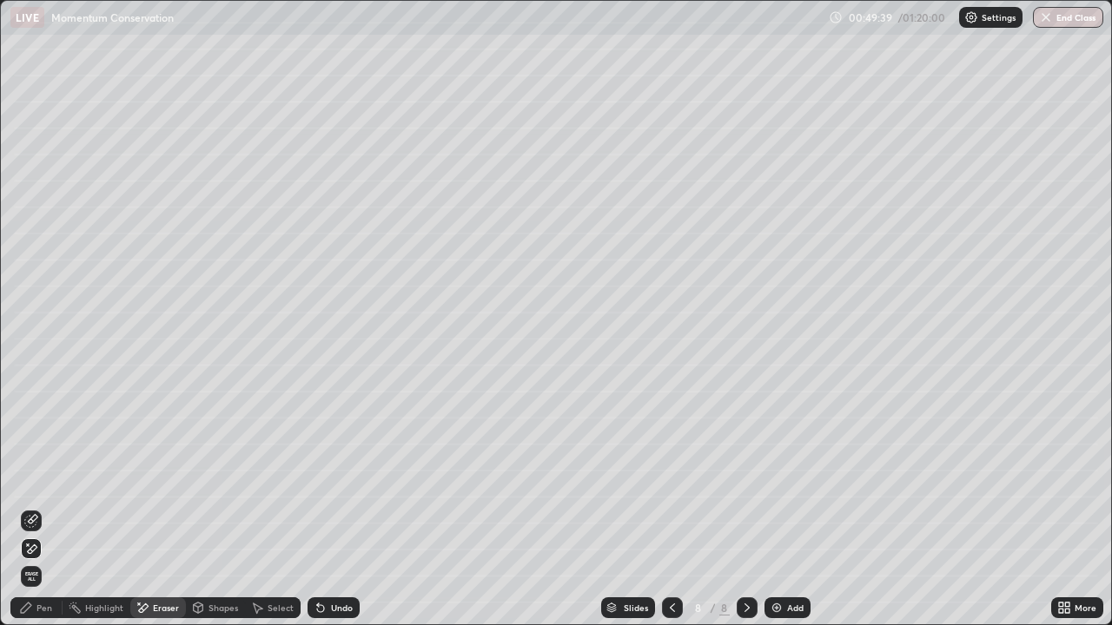
click at [318, 507] on icon at bounding box center [320, 608] width 7 height 7
click at [36, 507] on div "Pen" at bounding box center [36, 608] width 52 height 21
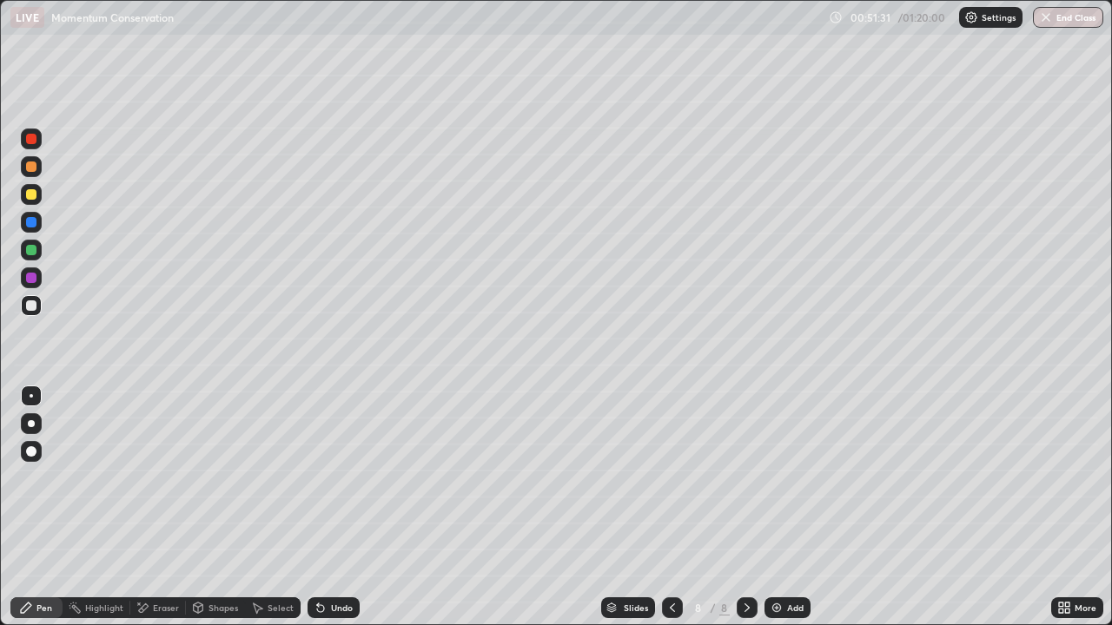
click at [38, 172] on div at bounding box center [31, 166] width 21 height 21
click at [327, 507] on div "Undo" at bounding box center [333, 608] width 52 height 21
click at [347, 507] on div "Undo" at bounding box center [333, 608] width 52 height 21
click at [343, 507] on div "Undo" at bounding box center [333, 608] width 52 height 21
click at [341, 507] on div "Undo" at bounding box center [333, 608] width 52 height 21
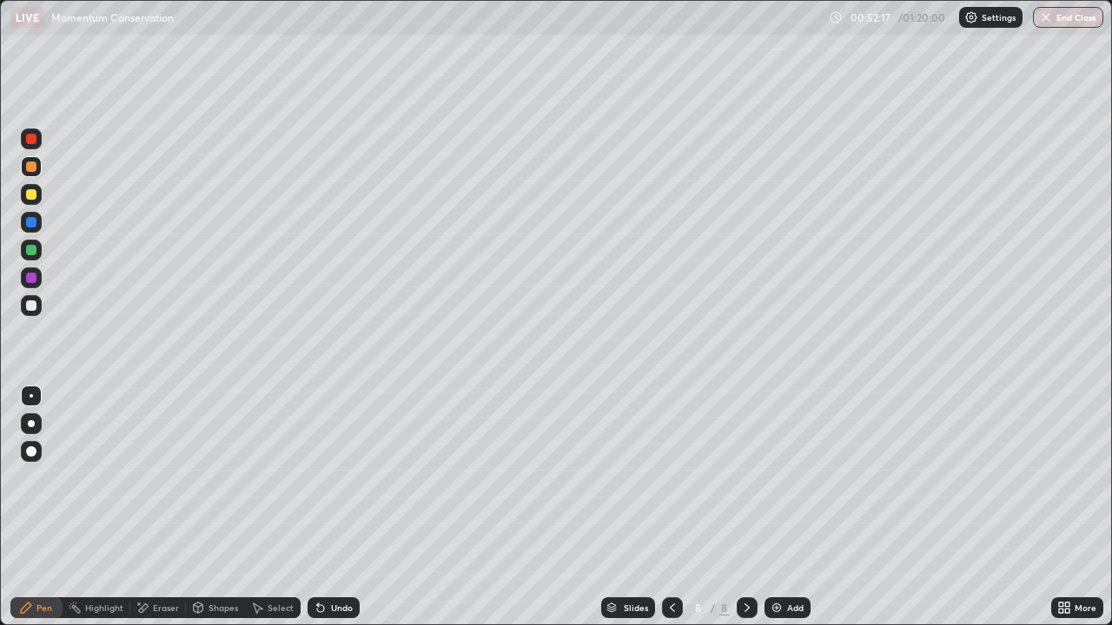
click at [341, 507] on div "Undo" at bounding box center [333, 608] width 52 height 21
click at [339, 507] on div "Undo" at bounding box center [333, 608] width 52 height 21
click at [337, 507] on div "Undo" at bounding box center [333, 608] width 52 height 21
click at [159, 507] on div "Eraser" at bounding box center [166, 608] width 26 height 9
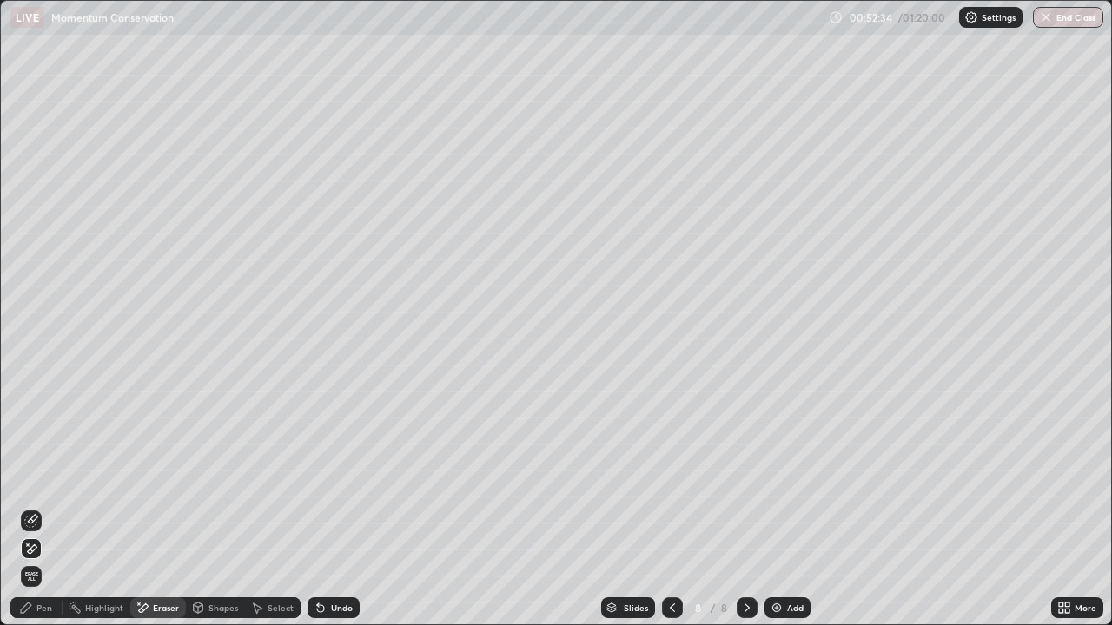
click at [40, 507] on div "Pen" at bounding box center [44, 608] width 16 height 9
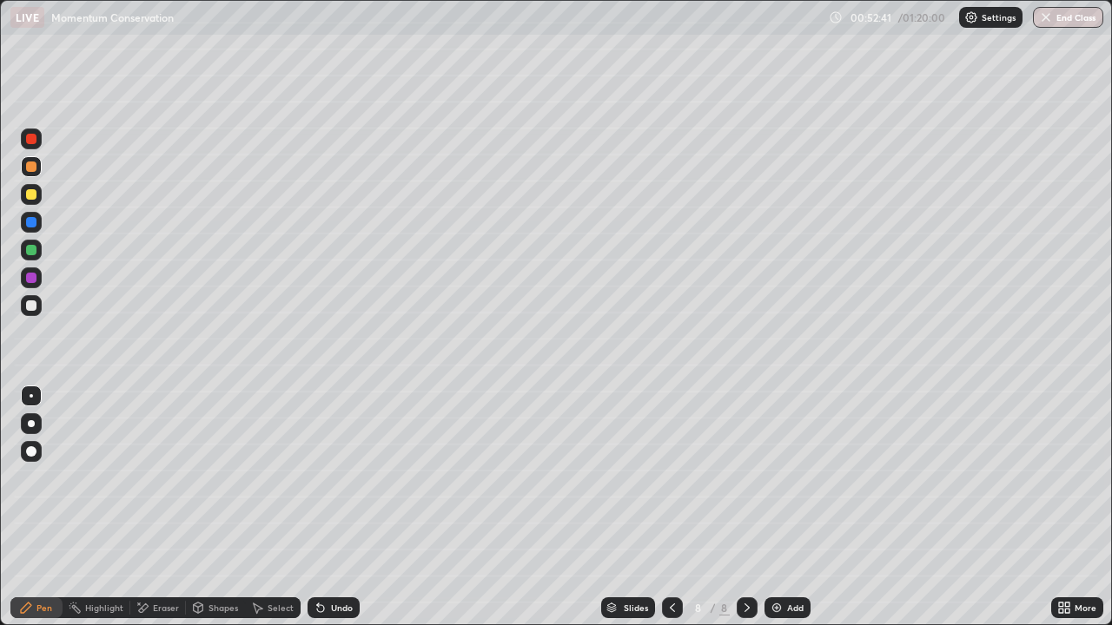
click at [32, 306] on div at bounding box center [31, 306] width 10 height 10
click at [790, 507] on div "Add" at bounding box center [795, 608] width 17 height 9
click at [211, 507] on div "Shapes" at bounding box center [223, 608] width 30 height 9
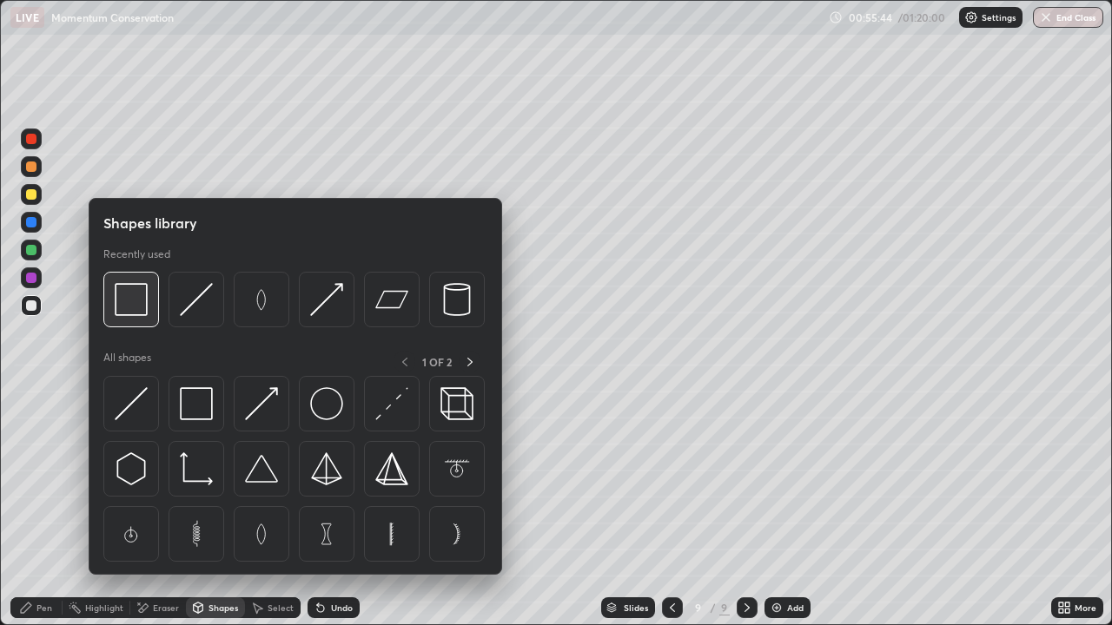
click at [143, 321] on div at bounding box center [131, 300] width 56 height 56
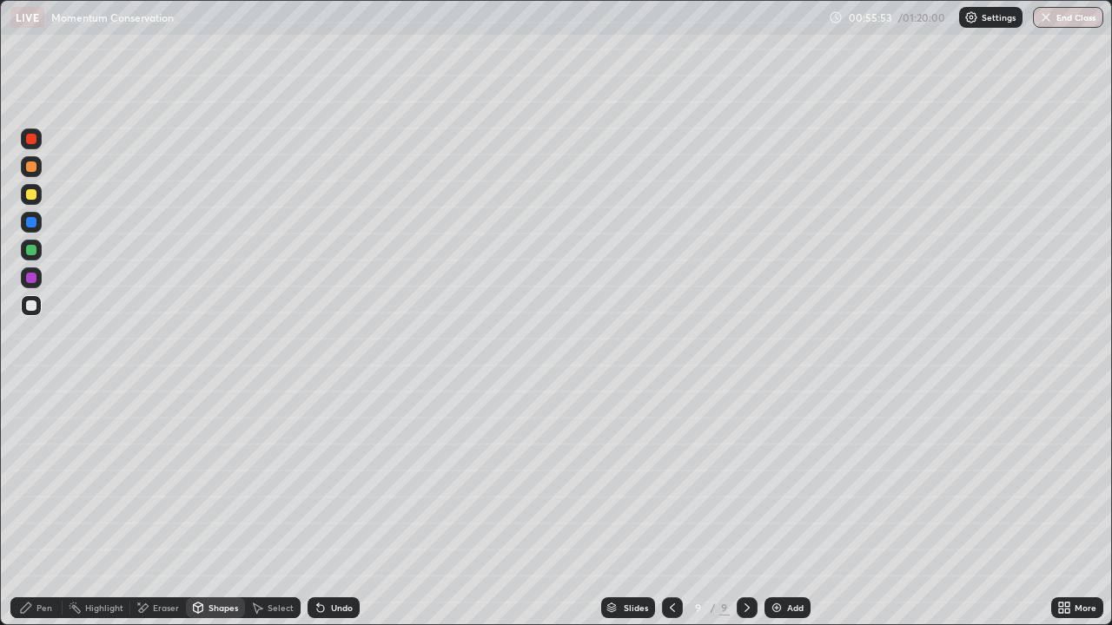
click at [37, 507] on div "Pen" at bounding box center [36, 608] width 52 height 21
click at [337, 507] on div "Undo" at bounding box center [342, 608] width 22 height 9
click at [32, 196] on div at bounding box center [31, 194] width 10 height 10
click at [327, 507] on div "Undo" at bounding box center [333, 608] width 52 height 21
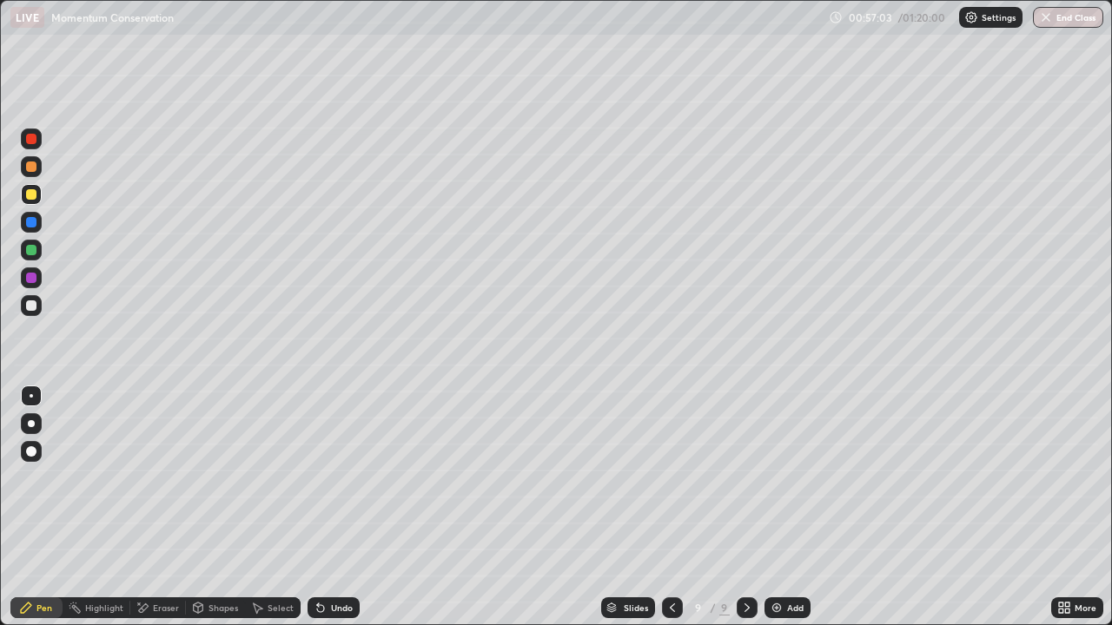
click at [327, 507] on div "Undo" at bounding box center [333, 608] width 52 height 21
click at [331, 507] on div "Undo" at bounding box center [342, 608] width 22 height 9
click at [334, 507] on div "Undo" at bounding box center [342, 608] width 22 height 9
click at [31, 307] on div at bounding box center [31, 306] width 10 height 10
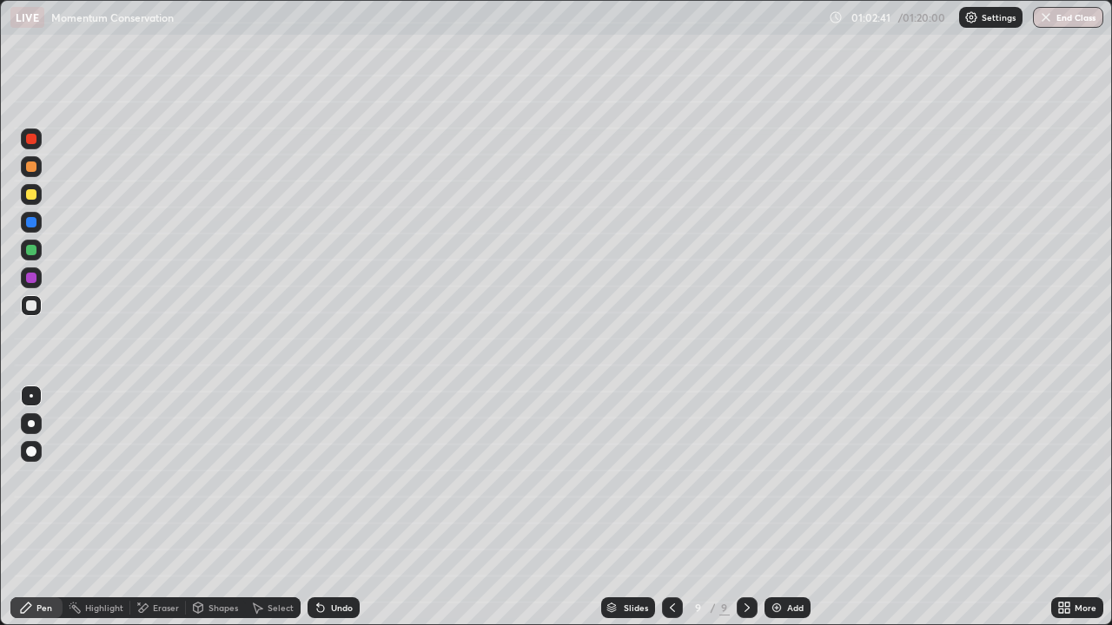
click at [31, 195] on div at bounding box center [31, 194] width 10 height 10
click at [779, 507] on img at bounding box center [777, 608] width 14 height 14
click at [36, 308] on div at bounding box center [31, 305] width 21 height 21
click at [38, 169] on div at bounding box center [31, 166] width 21 height 21
click at [38, 202] on div at bounding box center [31, 194] width 21 height 21
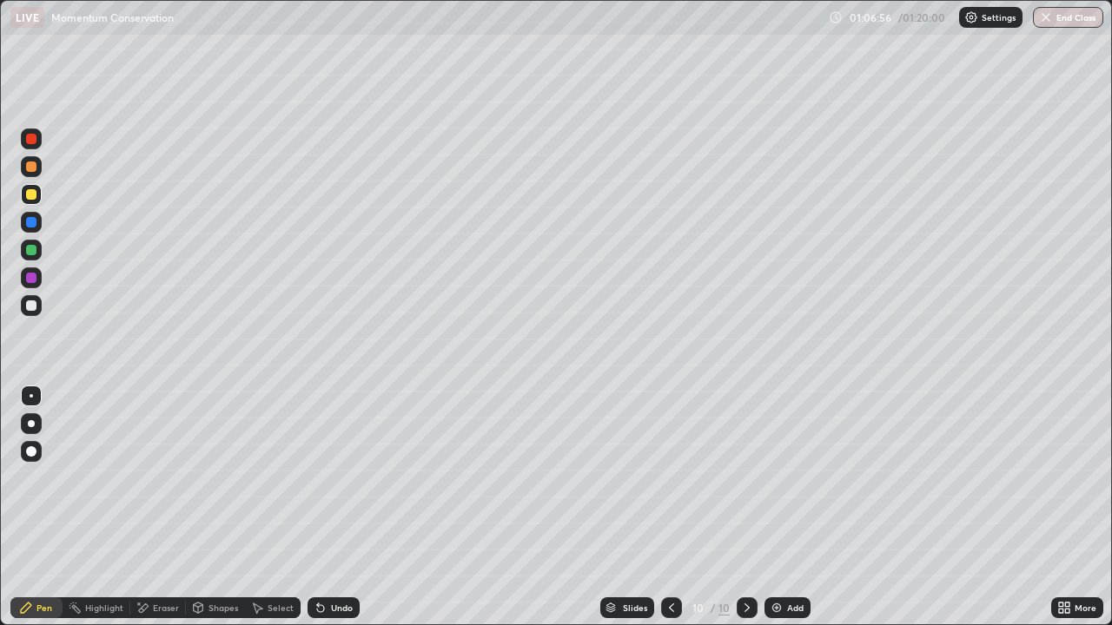
click at [36, 306] on div at bounding box center [31, 306] width 10 height 10
click at [780, 507] on img at bounding box center [777, 608] width 14 height 14
click at [32, 195] on div at bounding box center [31, 194] width 10 height 10
click at [31, 315] on div at bounding box center [31, 305] width 21 height 21
click at [34, 250] on div at bounding box center [31, 250] width 10 height 10
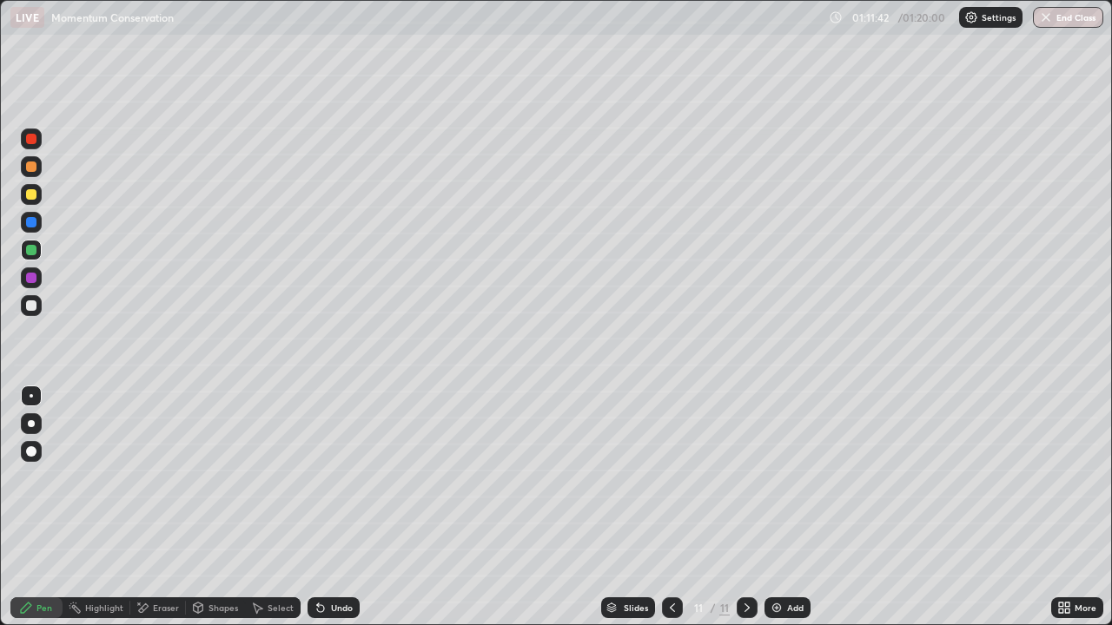
click at [39, 304] on div at bounding box center [31, 305] width 21 height 21
click at [780, 507] on img at bounding box center [777, 608] width 14 height 14
click at [40, 423] on div at bounding box center [31, 423] width 21 height 21
click at [30, 195] on div at bounding box center [31, 194] width 10 height 10
click at [318, 507] on icon at bounding box center [320, 608] width 7 height 7
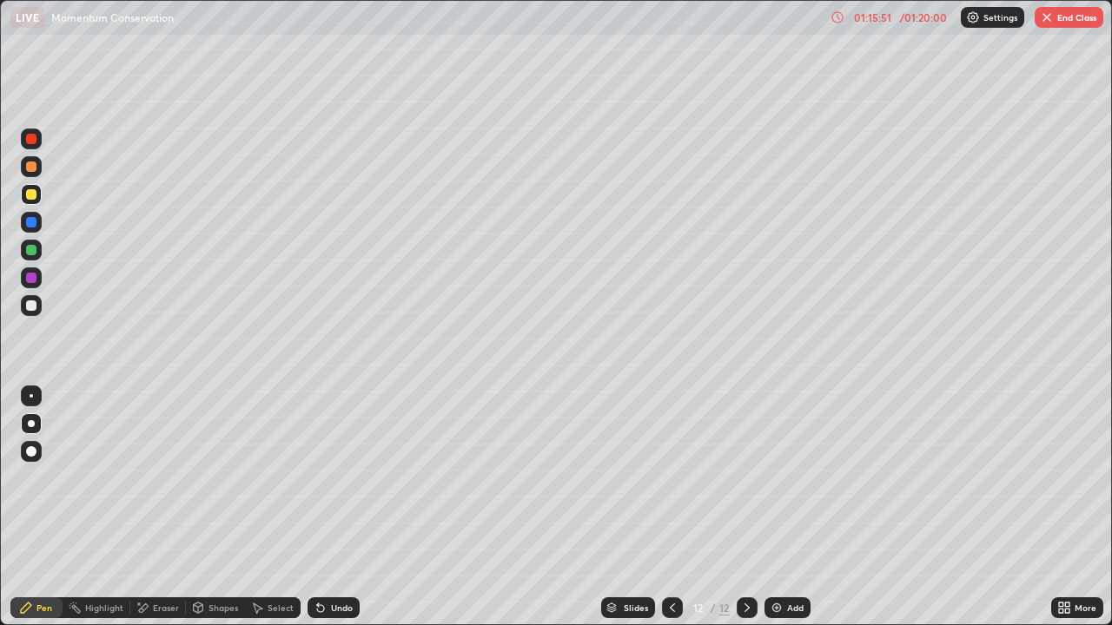
click at [317, 507] on icon at bounding box center [320, 608] width 7 height 7
click at [318, 507] on icon at bounding box center [320, 608] width 7 height 7
click at [317, 507] on icon at bounding box center [320, 608] width 7 height 7
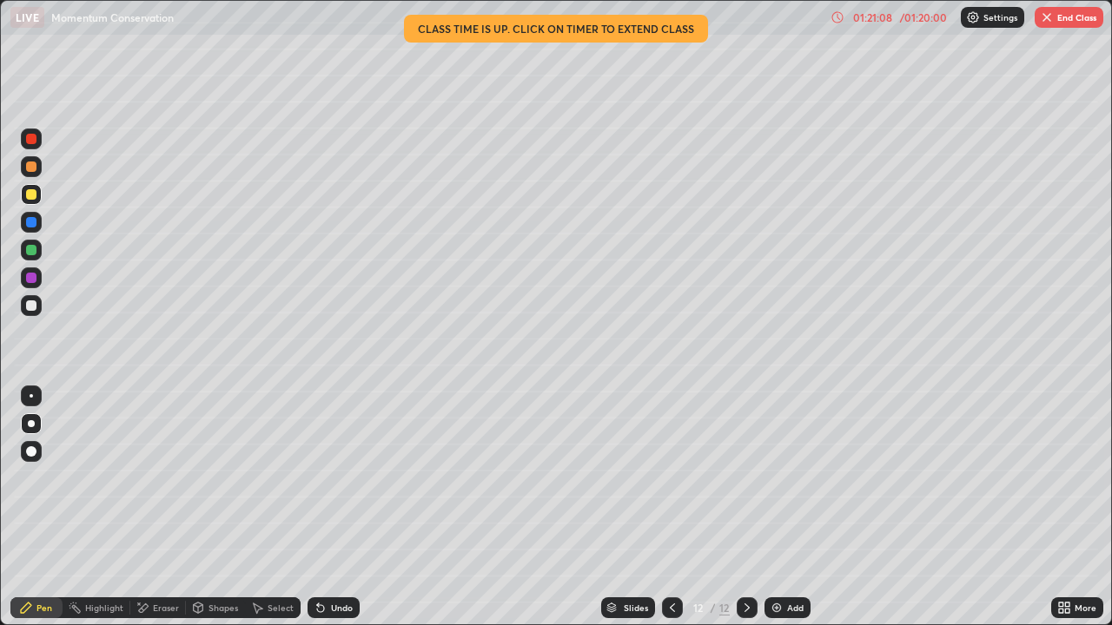
click at [1050, 26] on button "End Class" at bounding box center [1069, 17] width 69 height 21
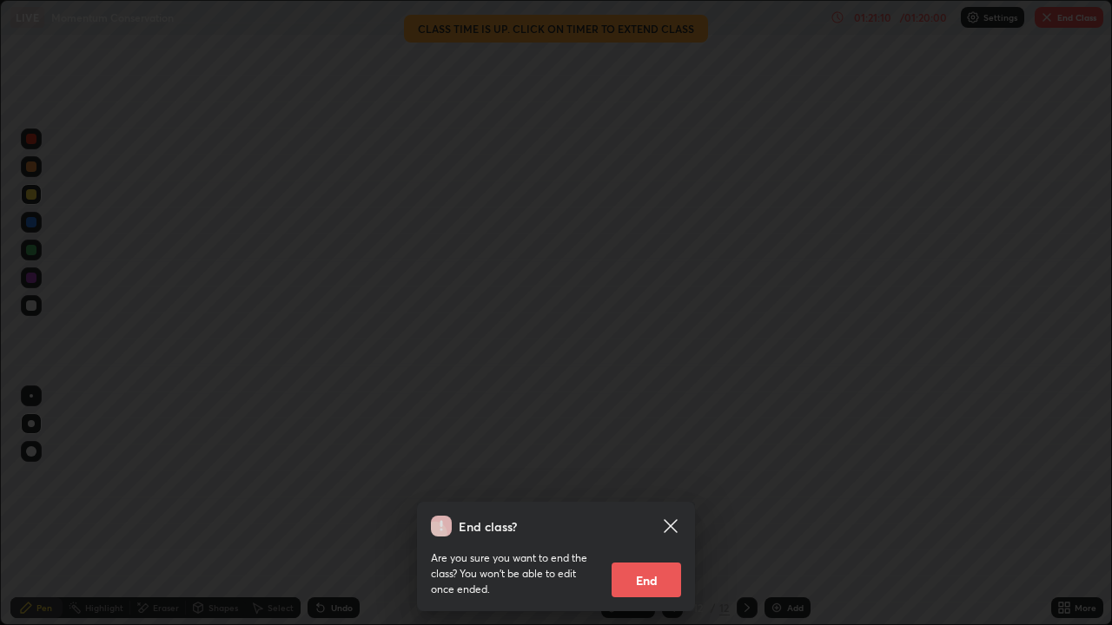
click at [658, 507] on button "End" at bounding box center [646, 580] width 69 height 35
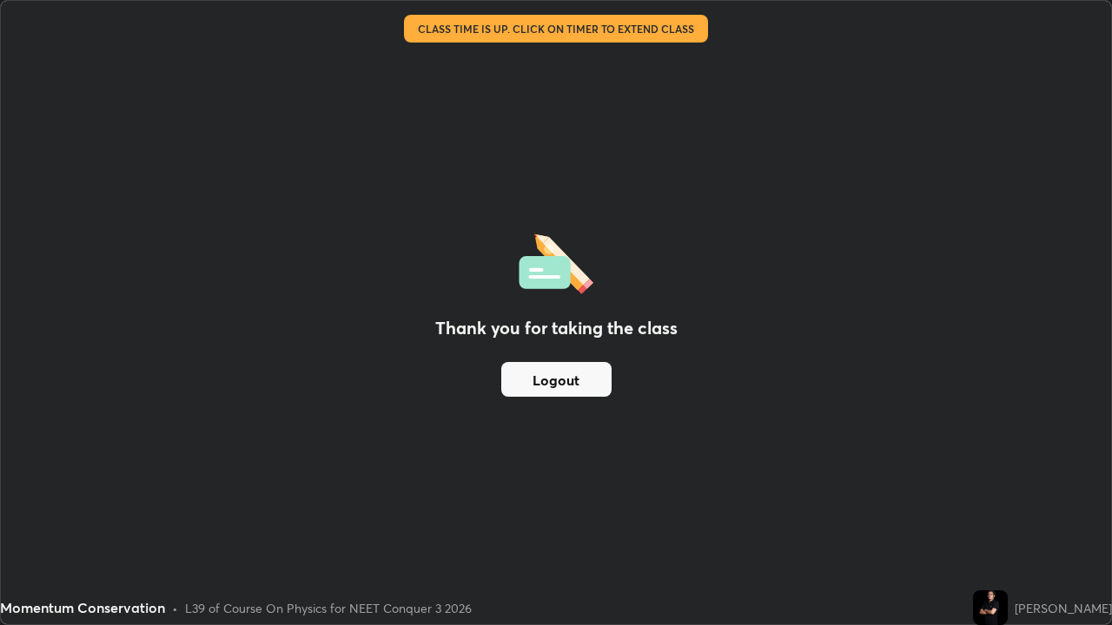
click at [576, 387] on button "Logout" at bounding box center [556, 379] width 110 height 35
